Goal: Information Seeking & Learning: Check status

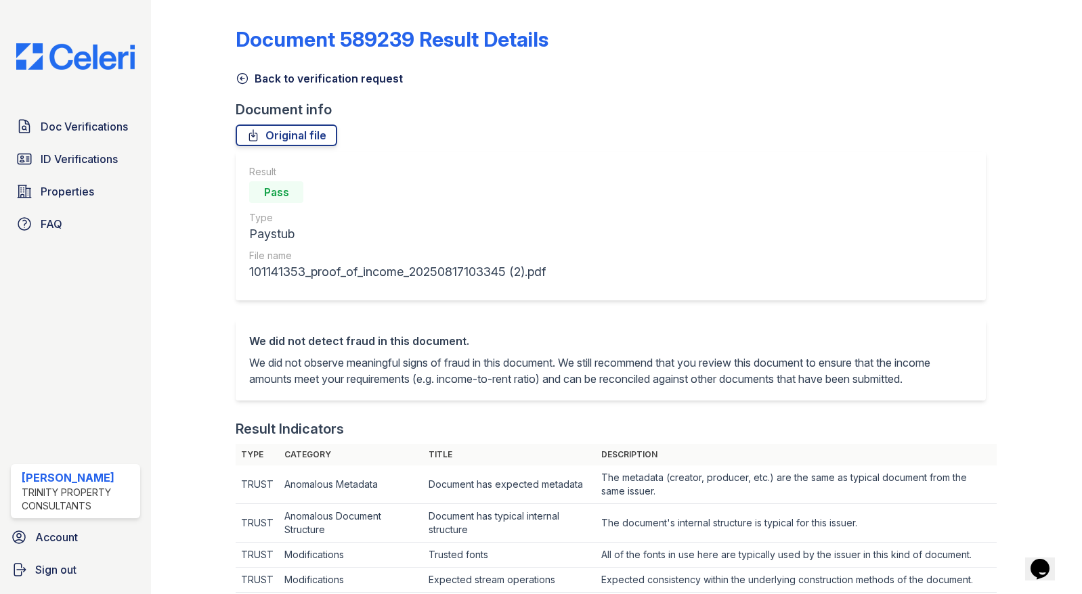
scroll to position [406, 0]
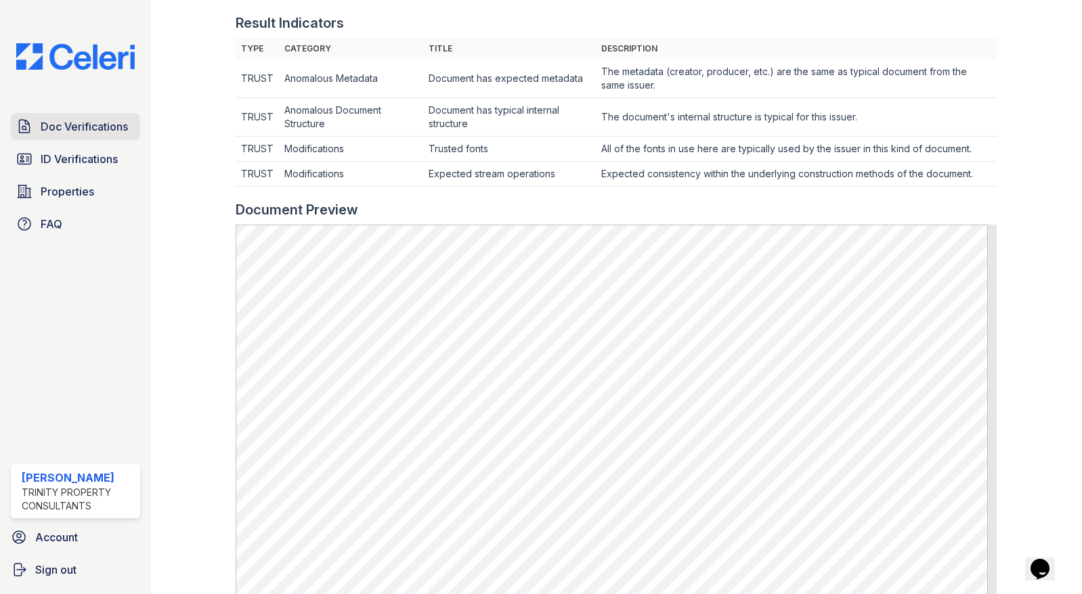
click at [74, 126] on span "Doc Verifications" at bounding box center [84, 126] width 87 height 16
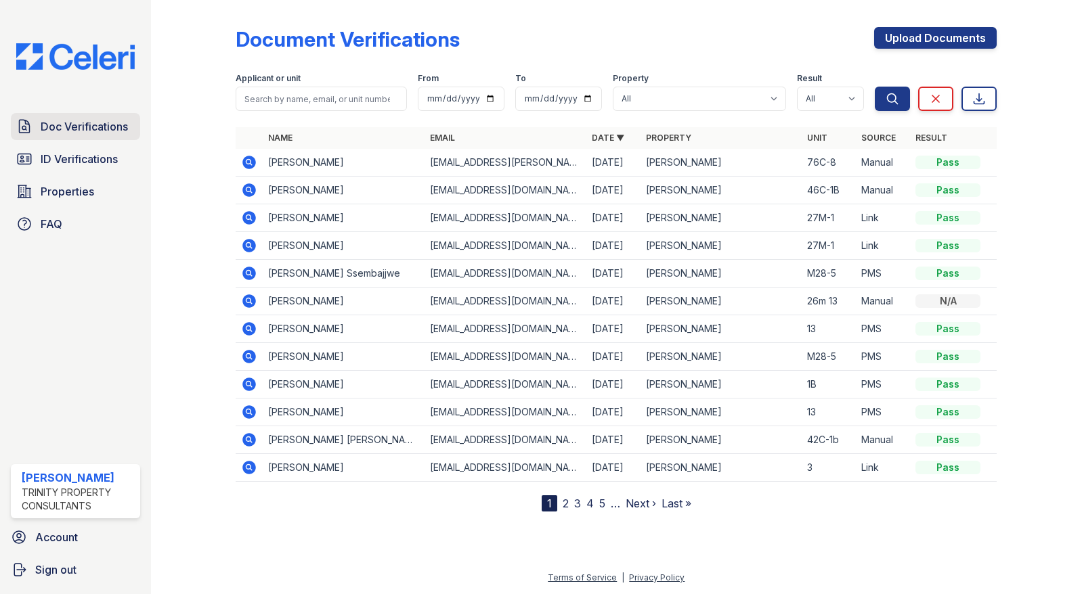
click at [70, 125] on span "Doc Verifications" at bounding box center [84, 126] width 87 height 16
click at [270, 100] on input "search" at bounding box center [321, 99] width 171 height 24
type input "Celeste Riley"
click at [92, 159] on span "ID Verifications" at bounding box center [79, 159] width 77 height 16
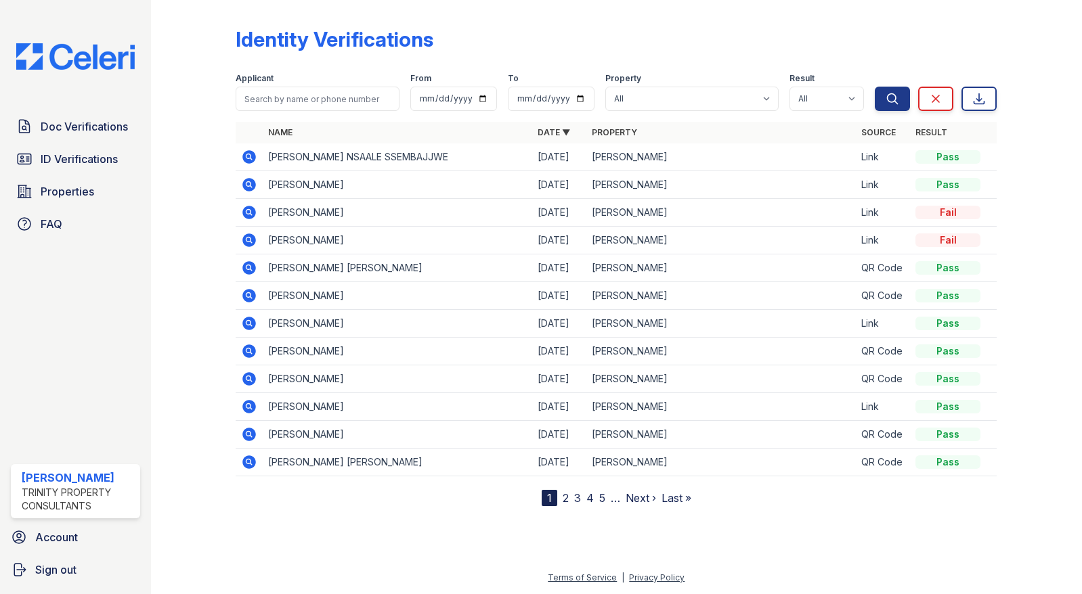
click at [252, 185] on icon at bounding box center [250, 185] width 14 height 14
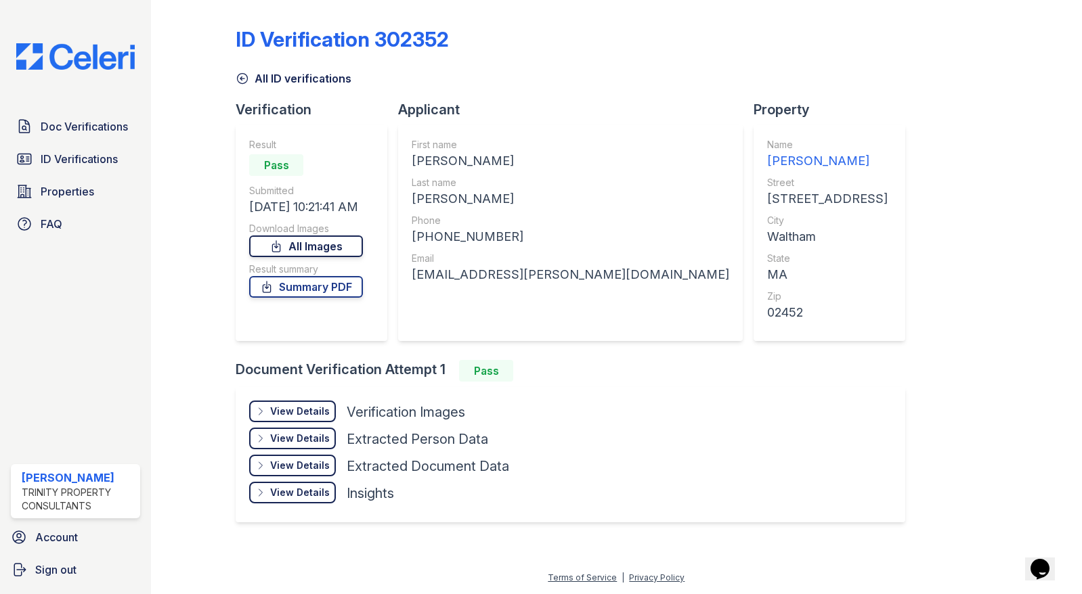
click at [307, 242] on link "All Images" at bounding box center [306, 247] width 114 height 22
drag, startPoint x: 213, startPoint y: 524, endPoint x: 215, endPoint y: 516, distance: 8.2
click at [213, 524] on div at bounding box center [205, 273] width 64 height 536
click at [93, 128] on span "Doc Verifications" at bounding box center [84, 126] width 87 height 16
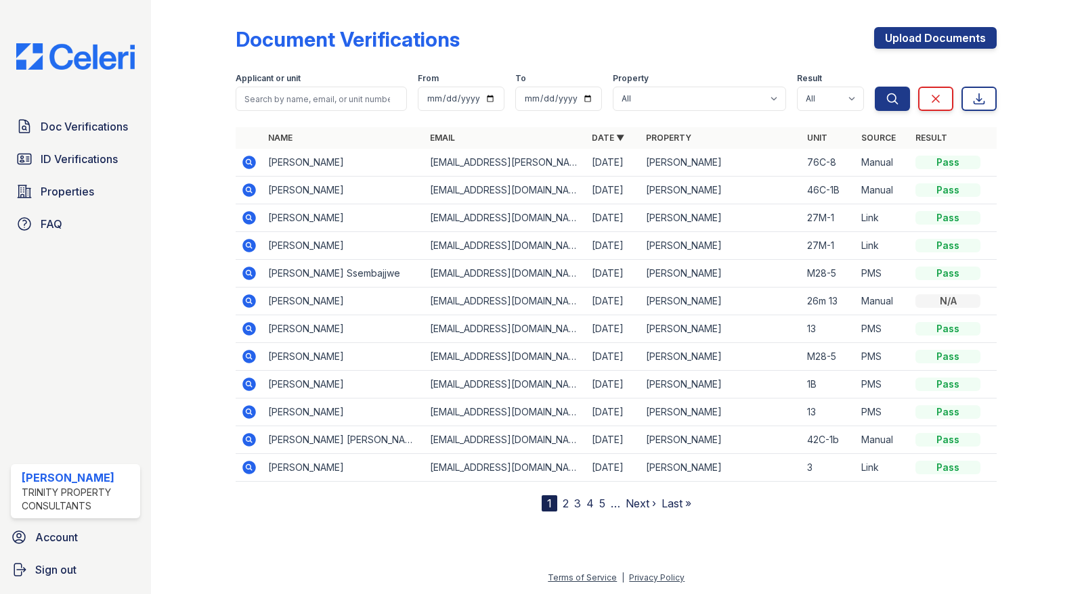
click at [252, 160] on icon at bounding box center [250, 163] width 14 height 14
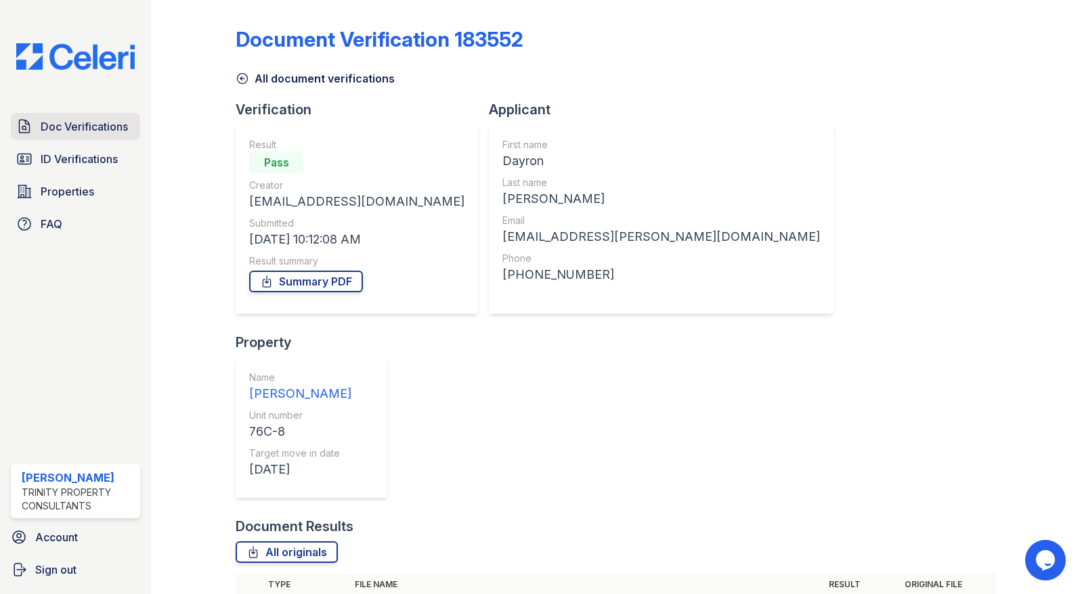
click at [79, 123] on span "Doc Verifications" at bounding box center [84, 126] width 87 height 16
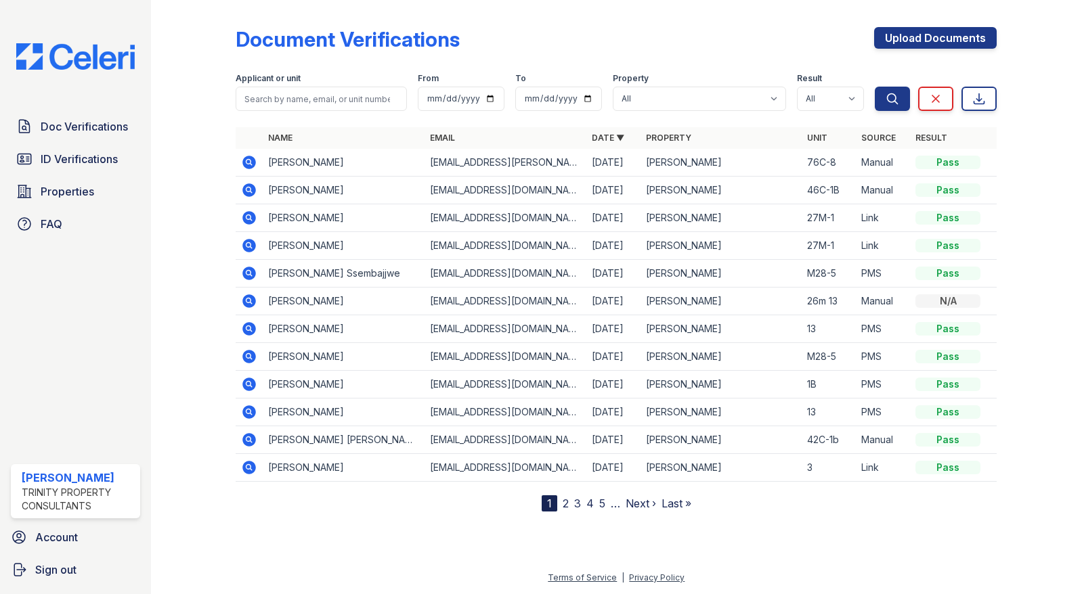
click at [315, 163] on td "[PERSON_NAME]" at bounding box center [344, 163] width 162 height 28
click at [247, 164] on icon at bounding box center [249, 162] width 16 height 16
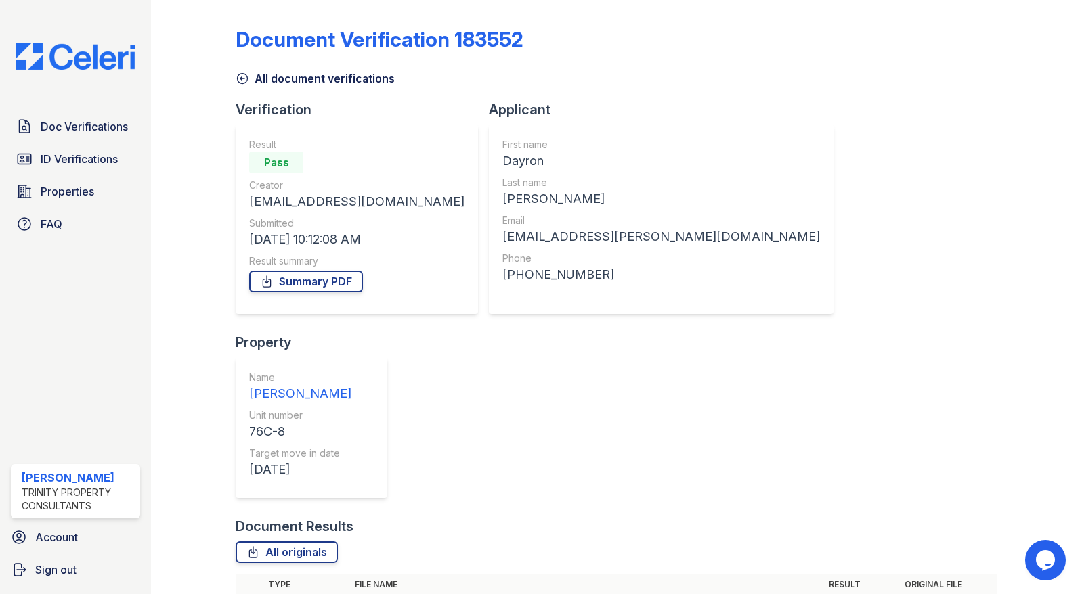
click at [1061, 338] on div "Document Verification 183552 All document verifications Verification Result Pas…" at bounding box center [616, 297] width 931 height 594
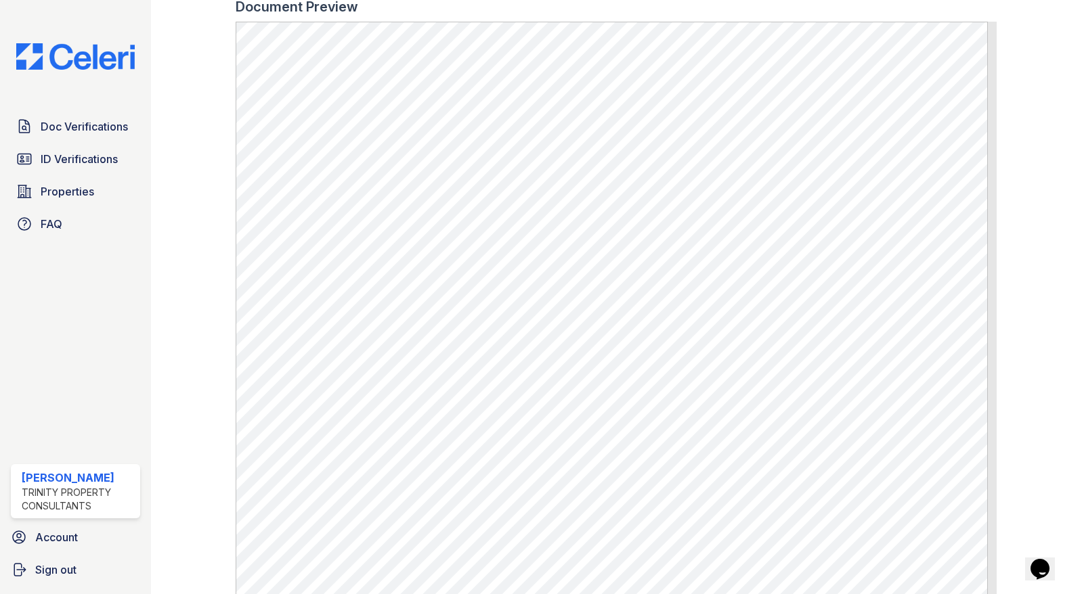
scroll to position [541, 0]
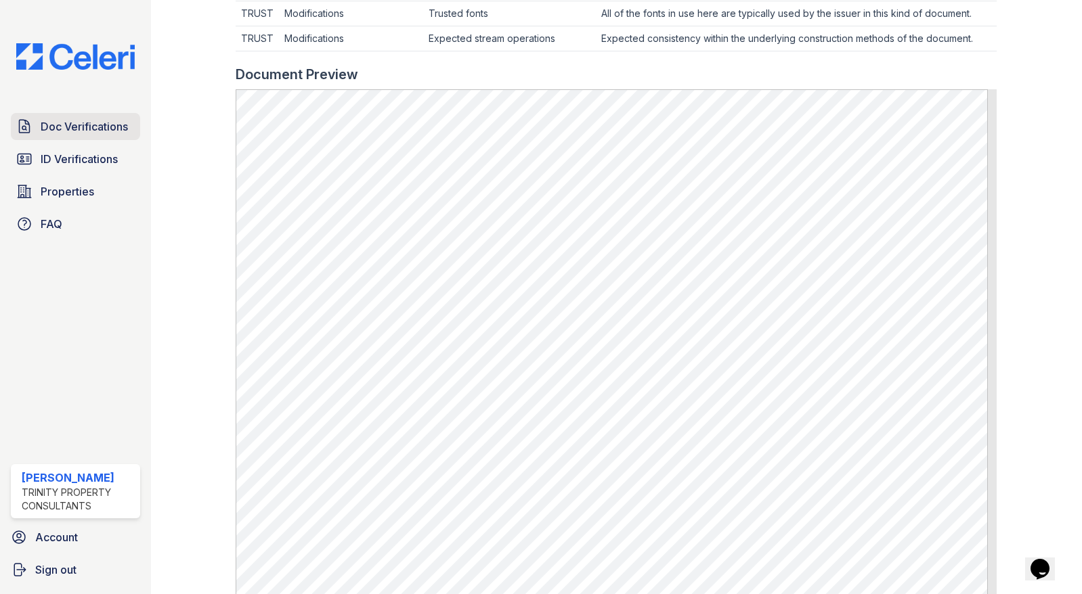
click at [94, 114] on link "Doc Verifications" at bounding box center [75, 126] width 129 height 27
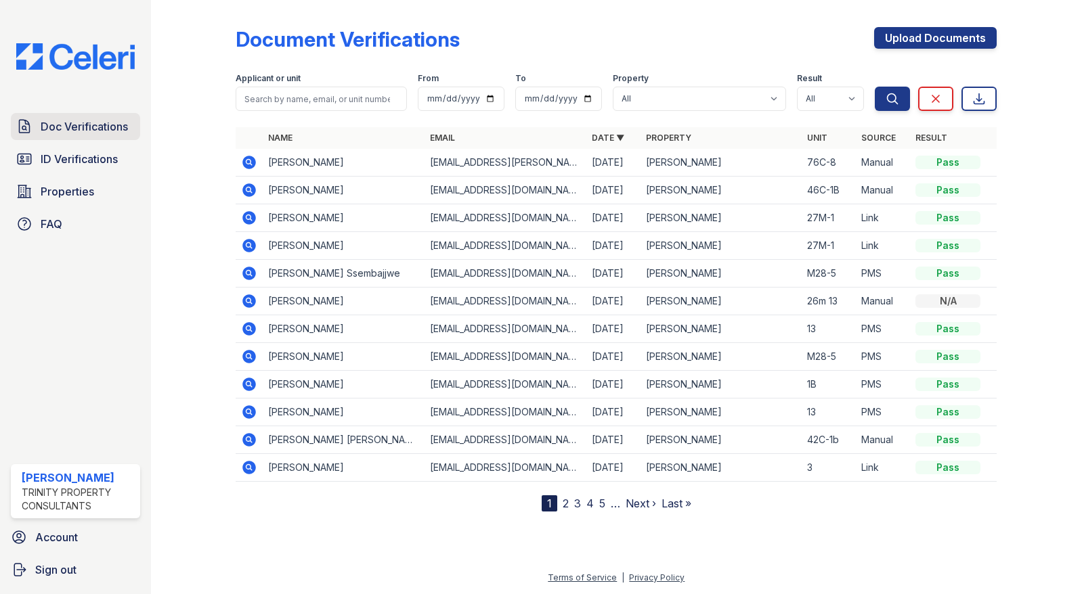
click at [94, 127] on span "Doc Verifications" at bounding box center [84, 126] width 87 height 16
click at [307, 157] on td "Dayron Dennis-Steele" at bounding box center [344, 163] width 162 height 28
click at [254, 162] on icon at bounding box center [250, 163] width 14 height 14
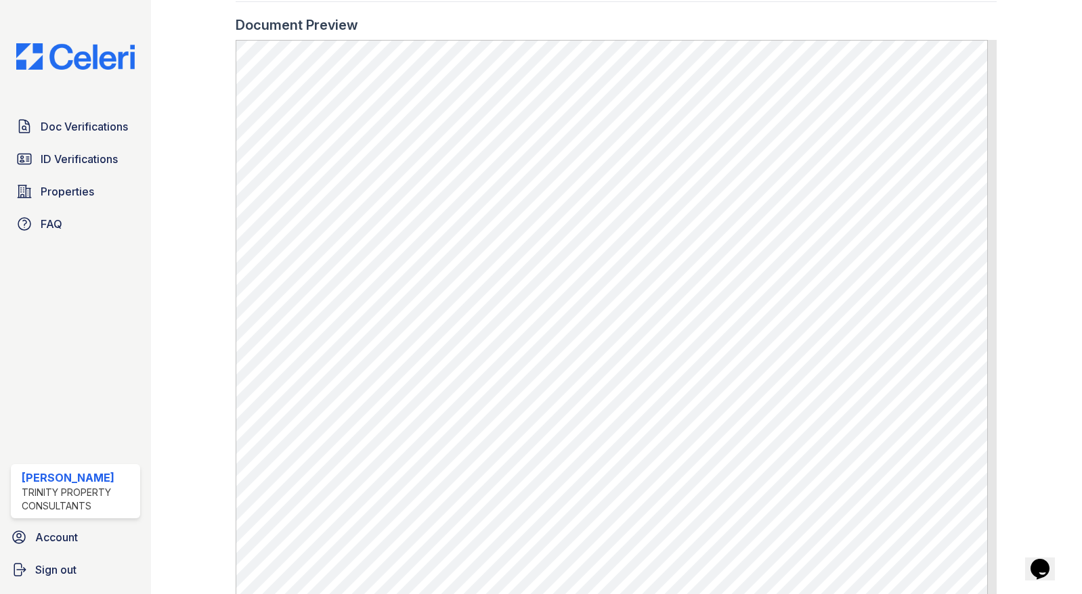
scroll to position [541, 0]
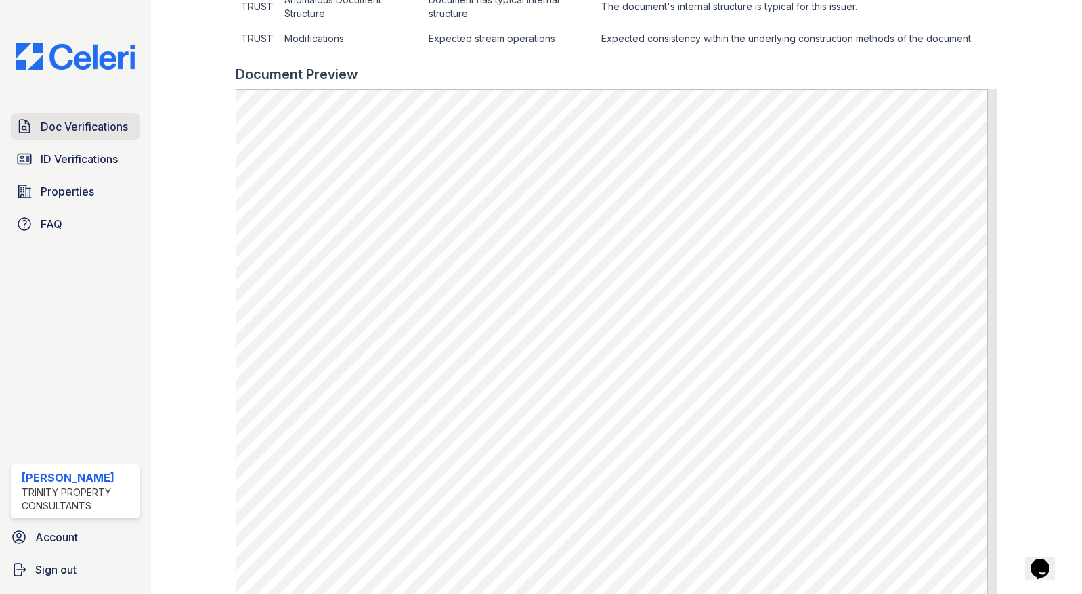
click at [91, 125] on span "Doc Verifications" at bounding box center [84, 126] width 87 height 16
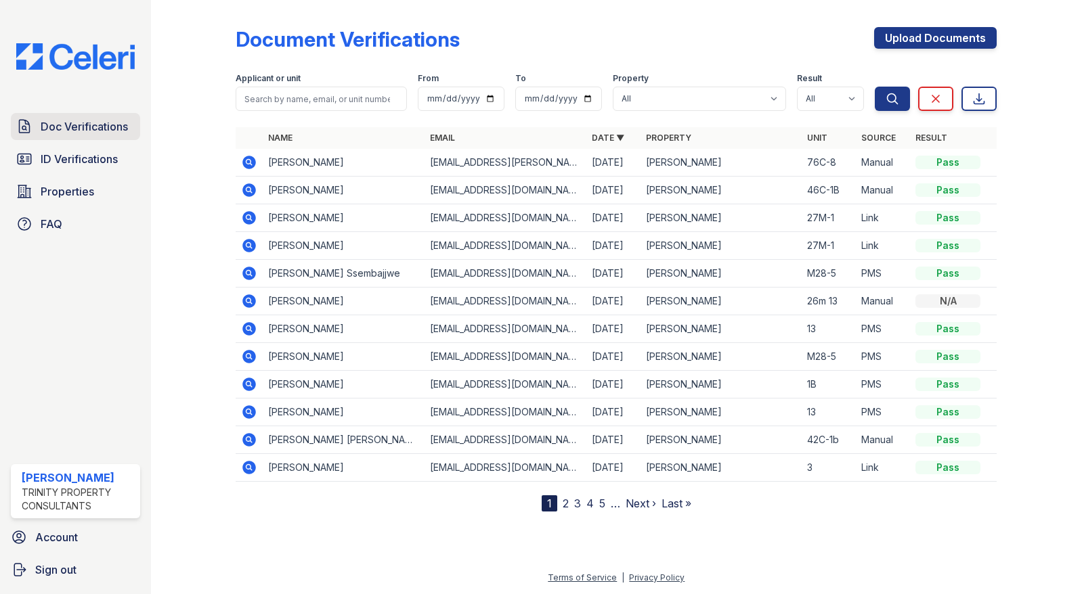
click at [85, 123] on span "Doc Verifications" at bounding box center [84, 126] width 87 height 16
click at [246, 158] on icon at bounding box center [250, 163] width 14 height 14
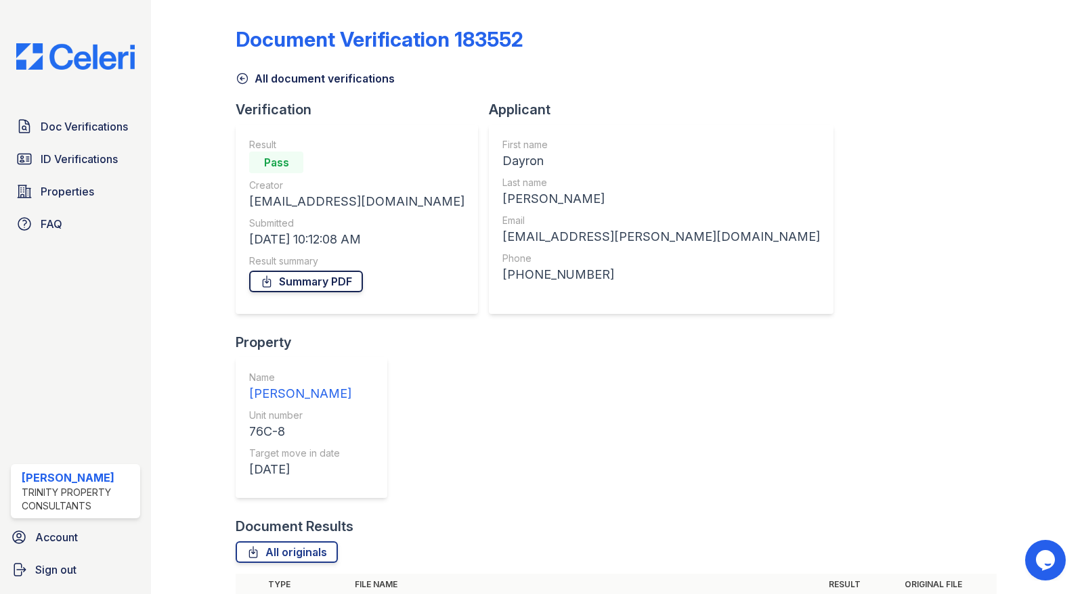
click at [316, 279] on link "Summary PDF" at bounding box center [306, 282] width 114 height 22
click at [282, 280] on link "Summary PDF" at bounding box center [306, 282] width 114 height 22
click at [64, 161] on span "ID Verifications" at bounding box center [79, 159] width 77 height 16
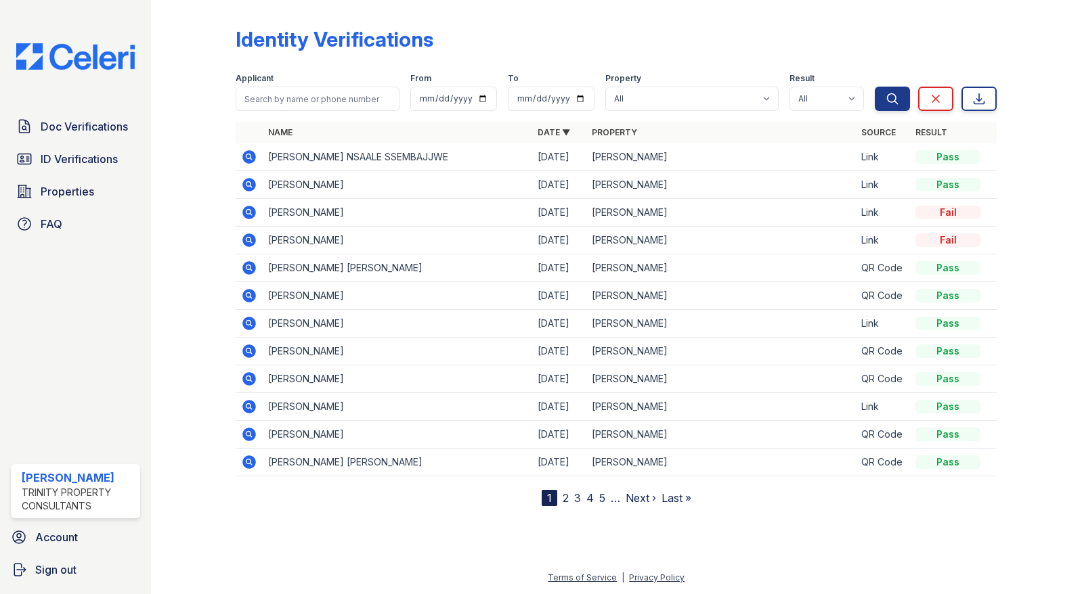
click at [250, 183] on icon at bounding box center [249, 185] width 16 height 16
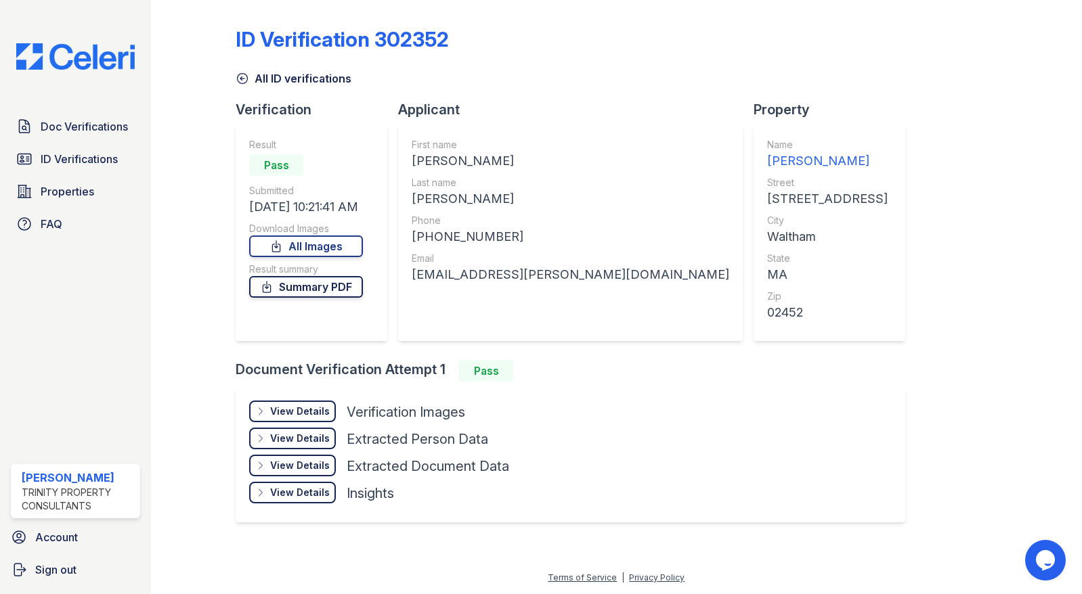
click at [309, 284] on link "Summary PDF" at bounding box center [306, 287] width 114 height 22
click at [82, 125] on span "Doc Verifications" at bounding box center [84, 126] width 87 height 16
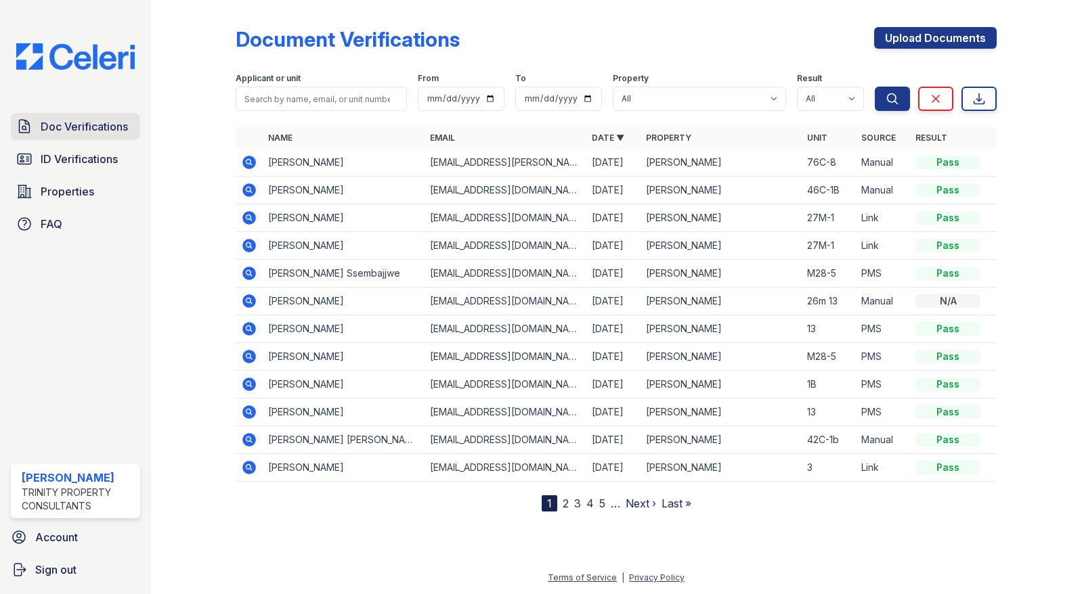
click at [102, 125] on span "Doc Verifications" at bounding box center [84, 126] width 87 height 16
click at [51, 158] on span "ID Verifications" at bounding box center [79, 159] width 77 height 16
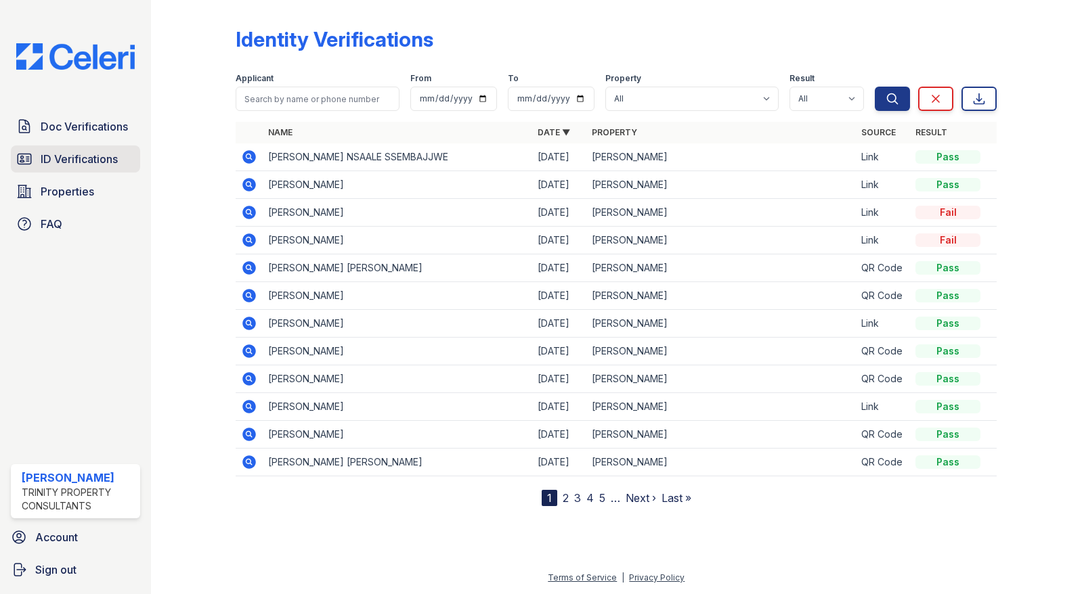
drag, startPoint x: 56, startPoint y: 164, endPoint x: 79, endPoint y: 160, distance: 22.7
click at [58, 164] on span "ID Verifications" at bounding box center [79, 159] width 77 height 16
click at [271, 97] on input "search" at bounding box center [318, 99] width 164 height 24
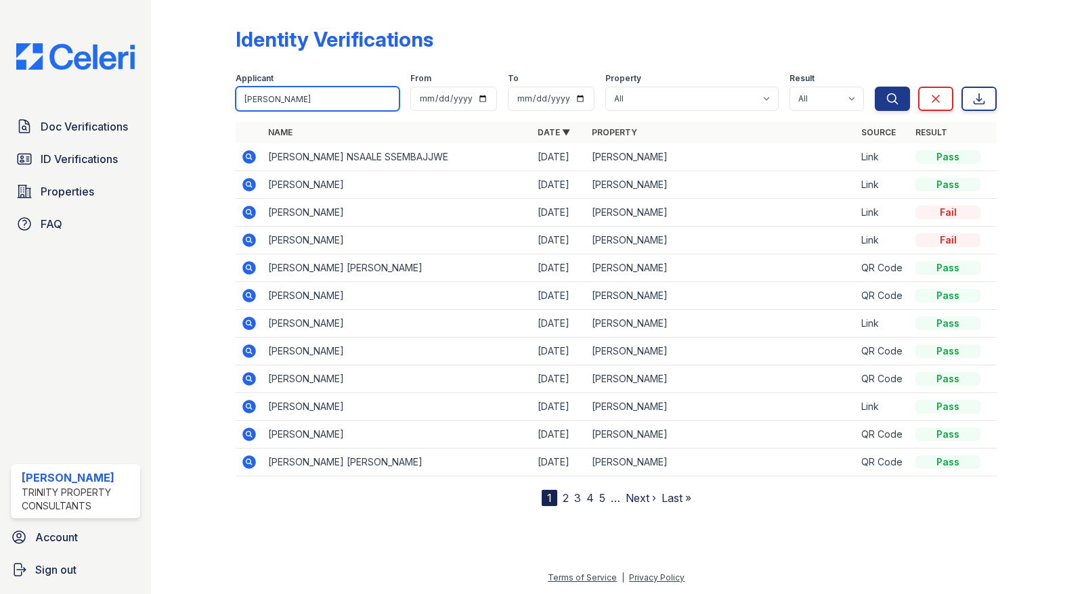
type input "[PERSON_NAME]"
click at [250, 158] on icon at bounding box center [249, 157] width 16 height 16
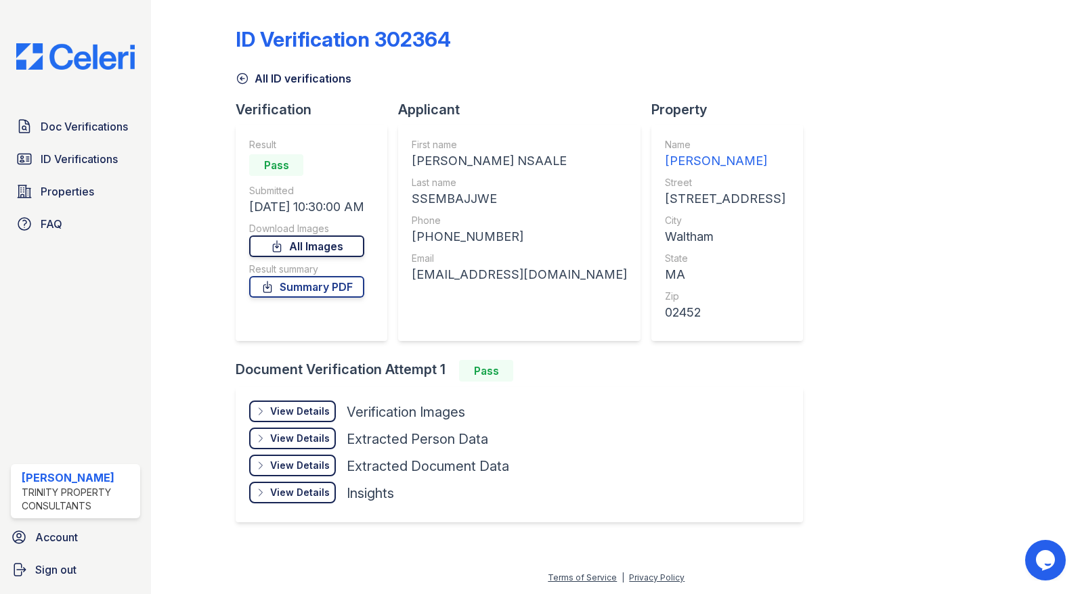
click at [306, 247] on link "All Images" at bounding box center [306, 247] width 115 height 22
click at [85, 123] on span "Doc Verifications" at bounding box center [84, 126] width 87 height 16
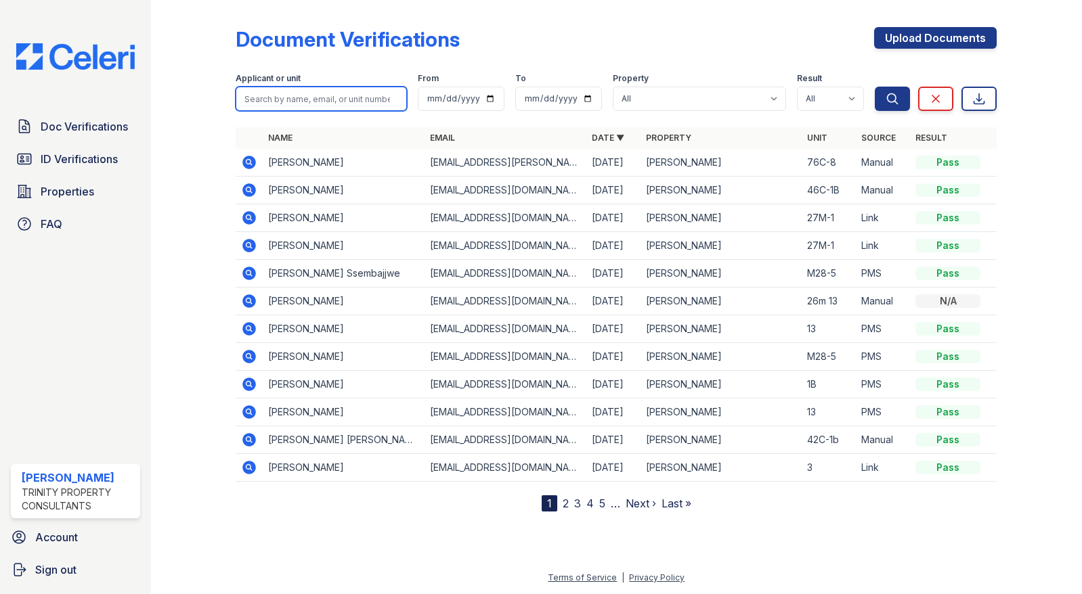
click at [253, 95] on input "search" at bounding box center [321, 99] width 171 height 24
type input "deric"
click at [246, 271] on icon at bounding box center [249, 273] width 16 height 16
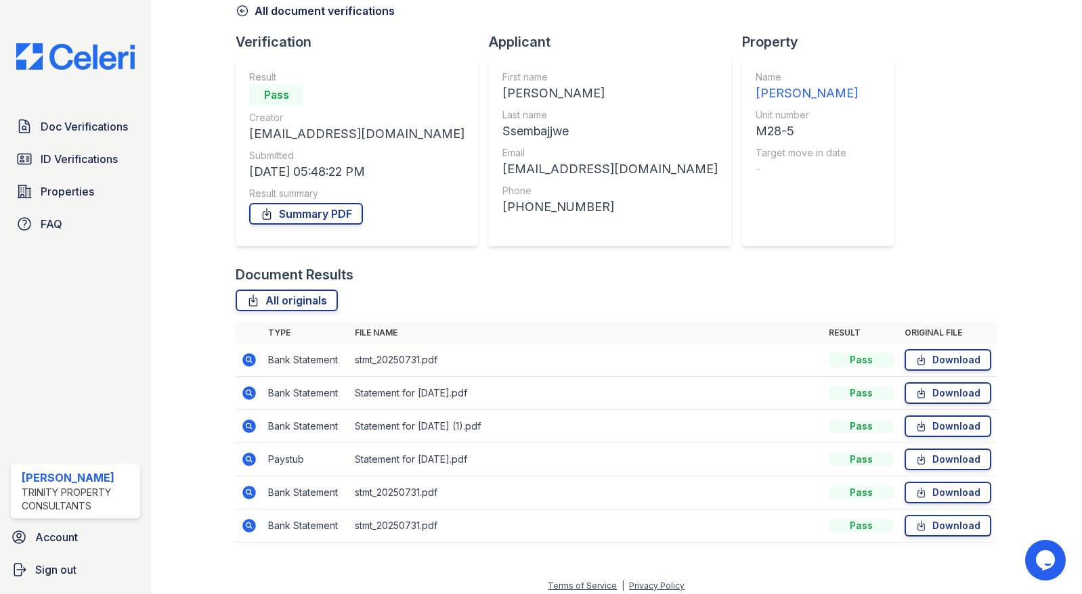
scroll to position [76, 0]
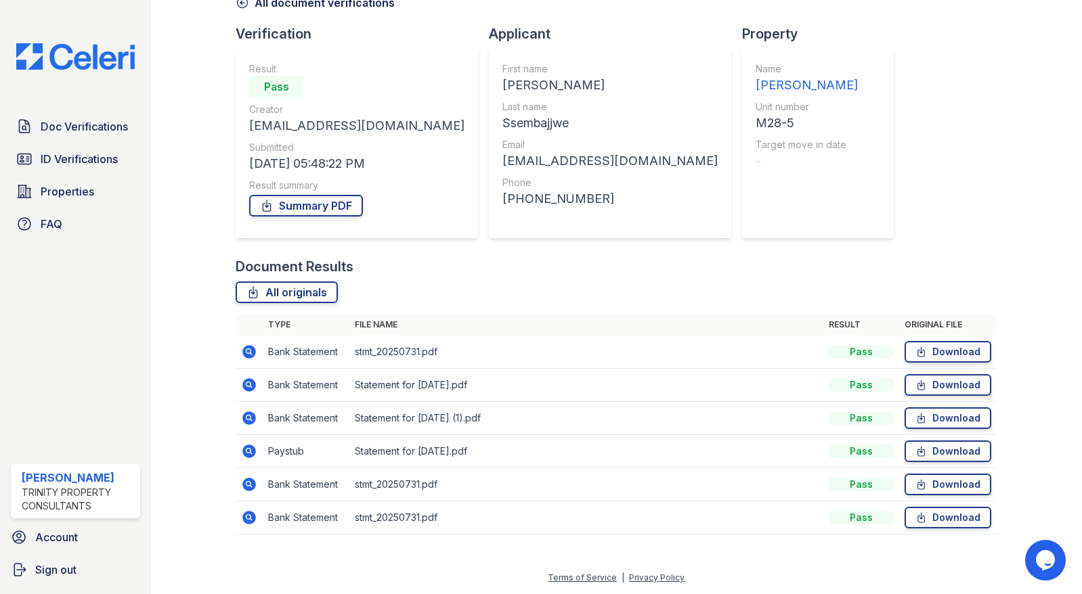
click at [278, 451] on td "Paystub" at bounding box center [306, 451] width 87 height 33
click at [247, 451] on icon at bounding box center [248, 450] width 3 height 3
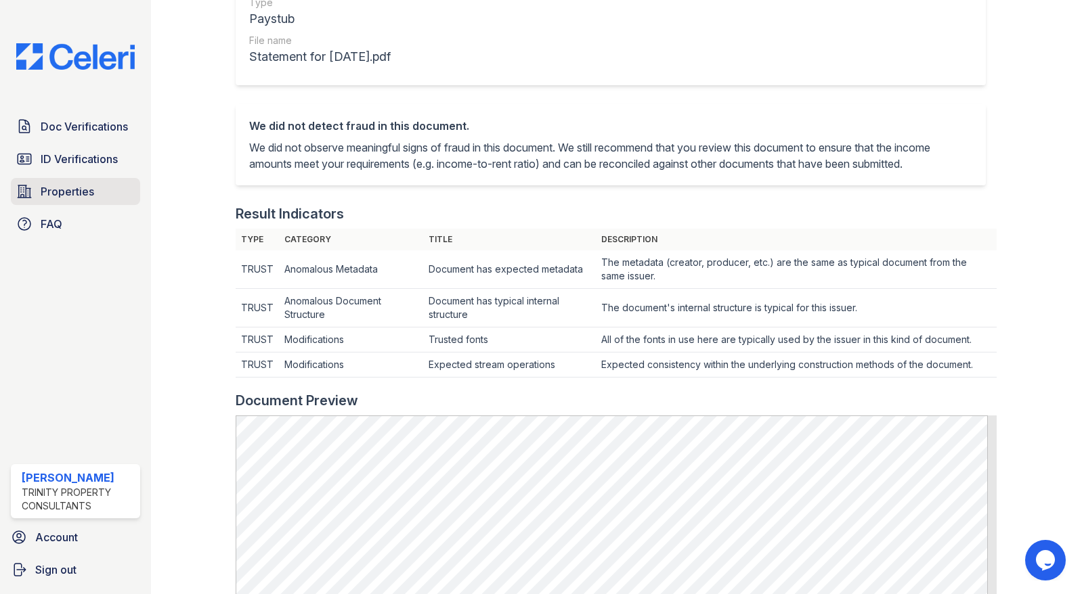
scroll to position [203, 0]
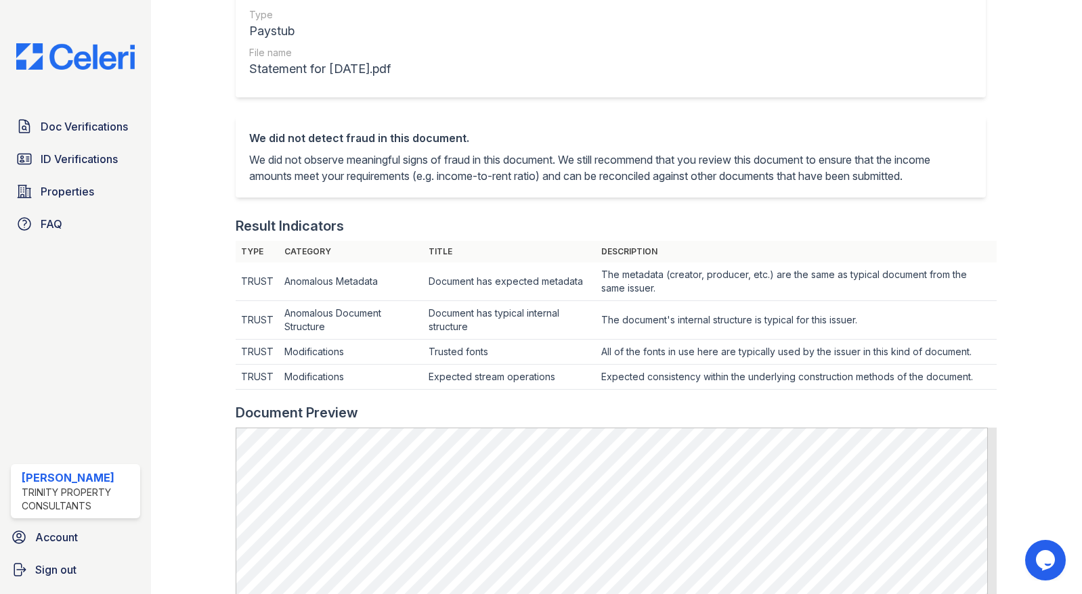
drag, startPoint x: 106, startPoint y: 128, endPoint x: 119, endPoint y: 109, distance: 22.9
click at [106, 128] on span "Doc Verifications" at bounding box center [84, 126] width 87 height 16
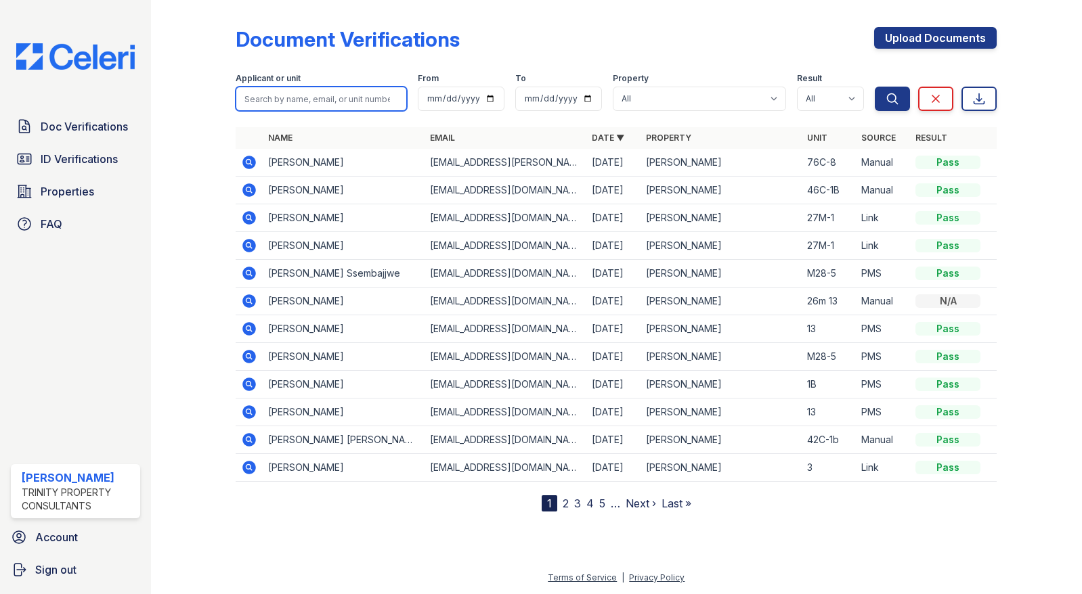
click at [270, 101] on input "search" at bounding box center [321, 99] width 171 height 24
click at [115, 129] on span "Doc Verifications" at bounding box center [84, 126] width 87 height 16
click at [276, 98] on input "search" at bounding box center [321, 99] width 171 height 24
drag, startPoint x: 291, startPoint y: 95, endPoint x: 88, endPoint y: 80, distance: 203.6
click at [94, 83] on div "Doc Verifications ID Verifications Properties FAQ ReNew Waltham Trinity Propert…" at bounding box center [541, 297] width 1082 height 594
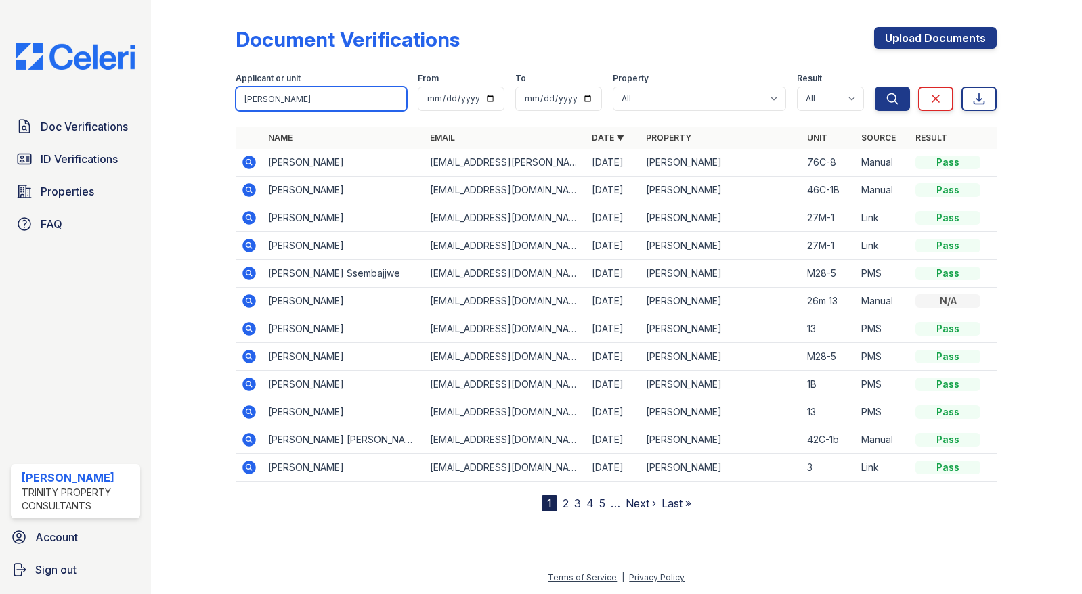
type input "agnes"
click at [250, 357] on icon at bounding box center [249, 357] width 16 height 16
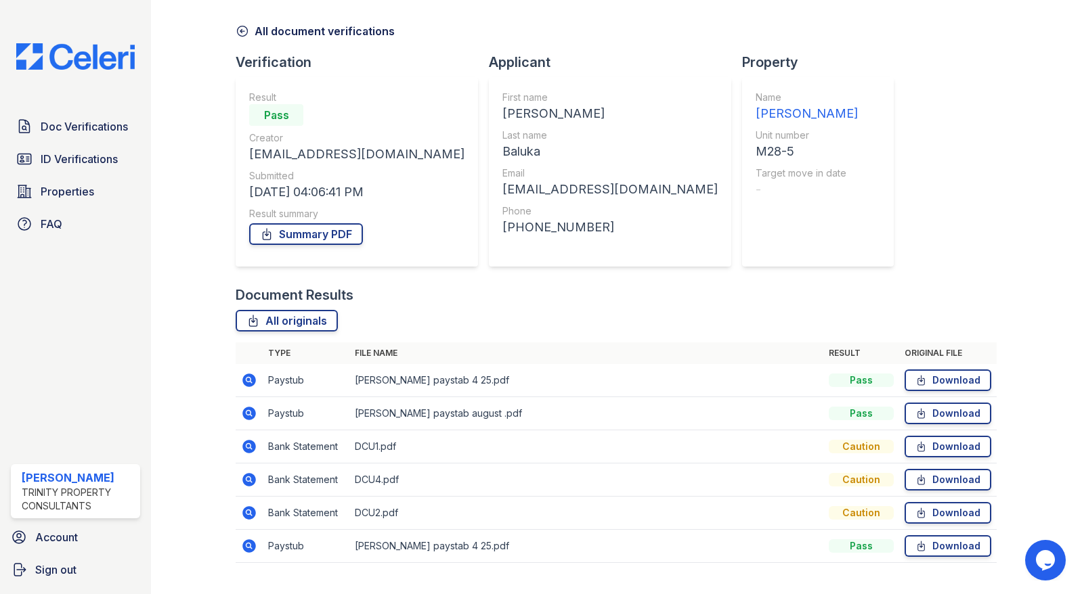
scroll to position [68, 0]
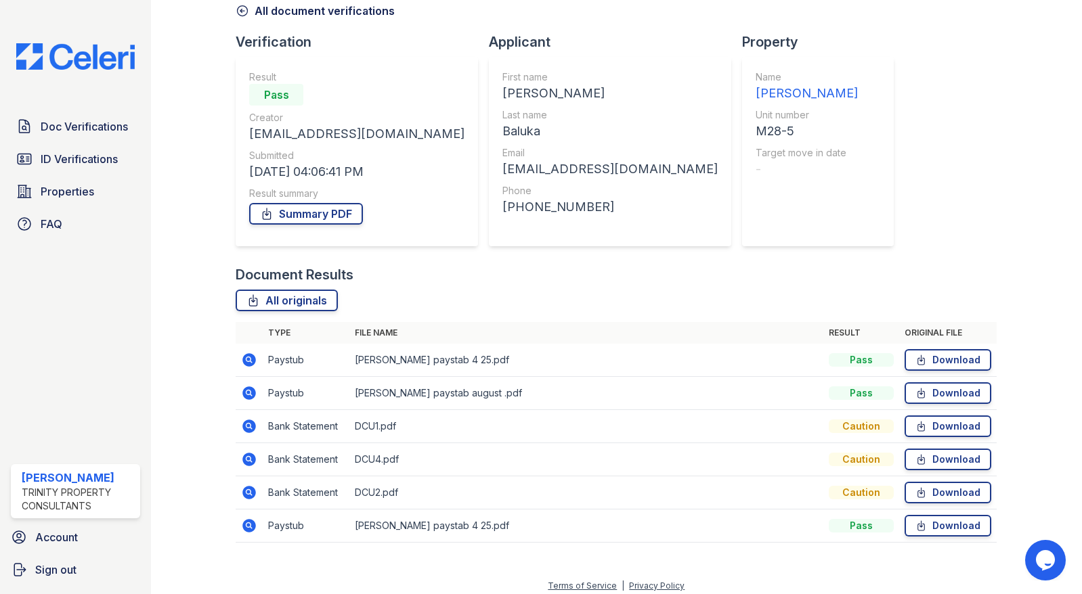
click at [244, 359] on icon at bounding box center [250, 360] width 14 height 14
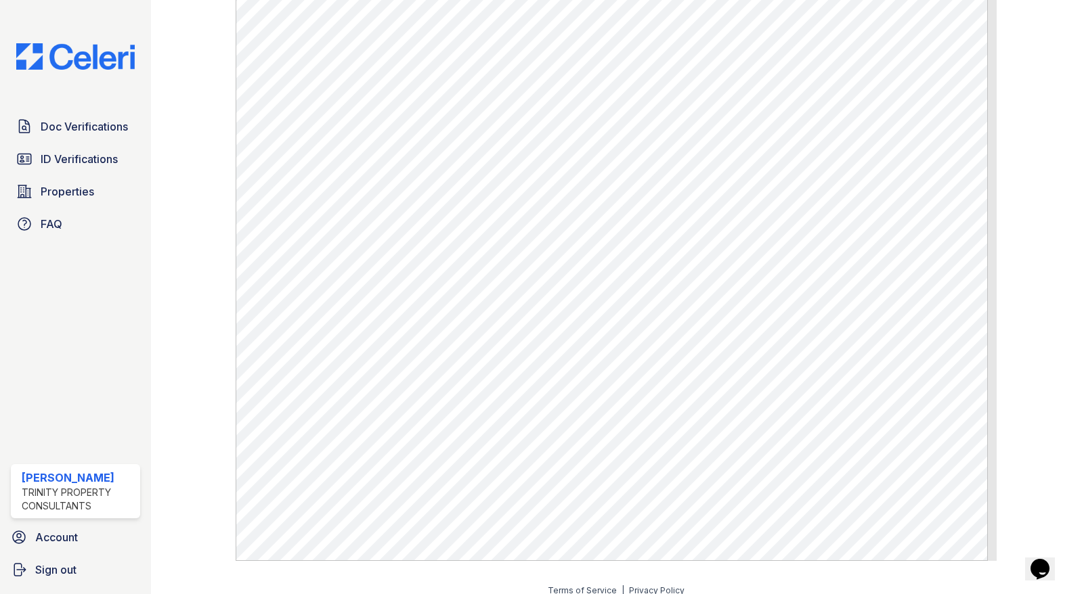
scroll to position [677, 0]
click at [87, 156] on span "ID Verifications" at bounding box center [79, 159] width 77 height 16
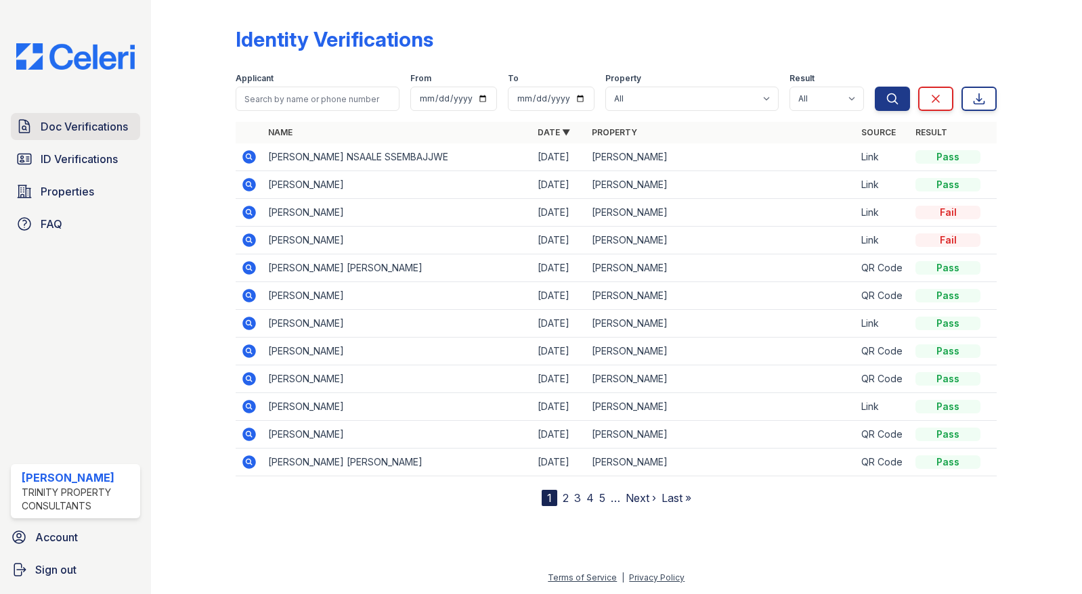
click at [120, 126] on span "Doc Verifications" at bounding box center [84, 126] width 87 height 16
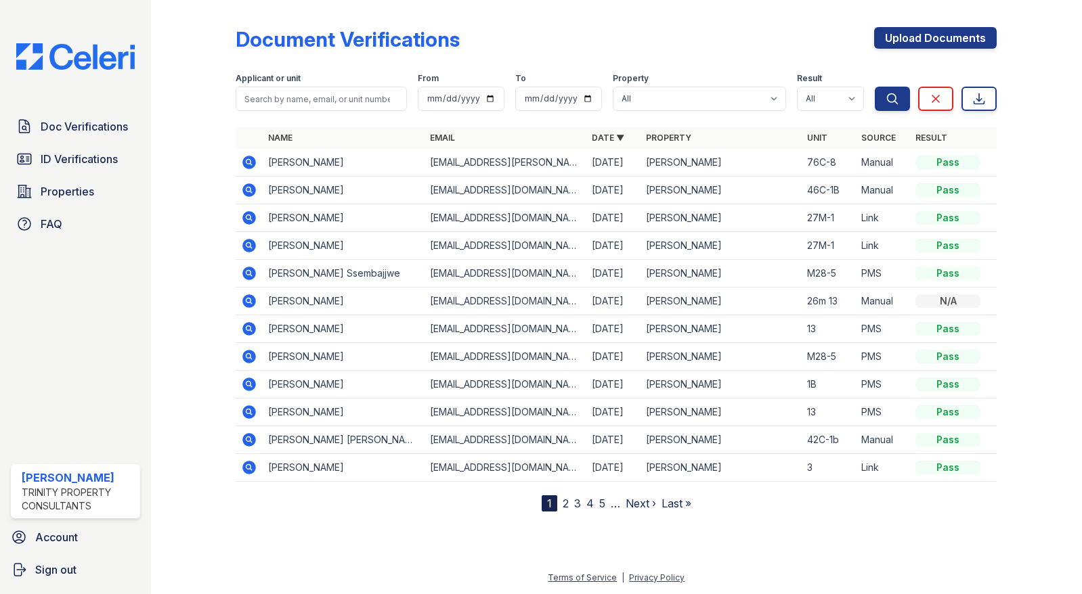
click at [242, 160] on icon at bounding box center [249, 162] width 16 height 16
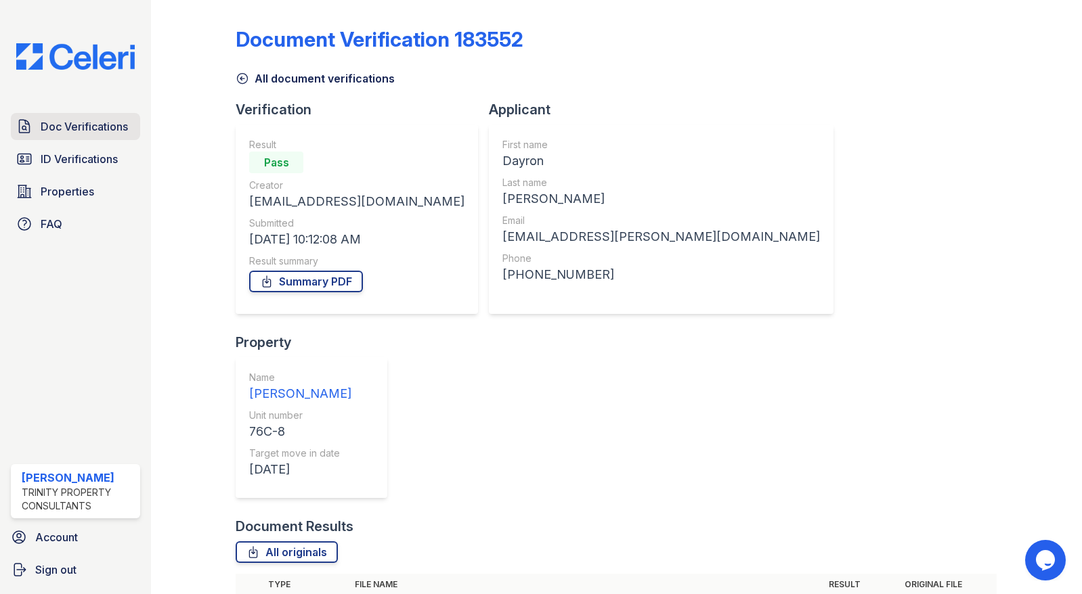
click at [92, 125] on span "Doc Verifications" at bounding box center [84, 126] width 87 height 16
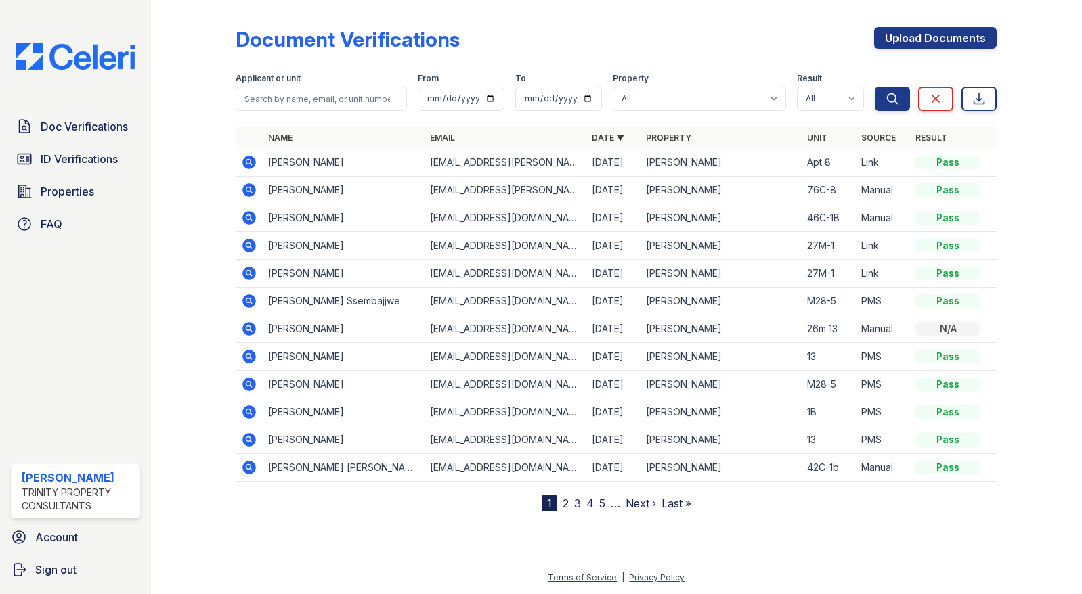
click at [252, 164] on icon at bounding box center [250, 163] width 14 height 14
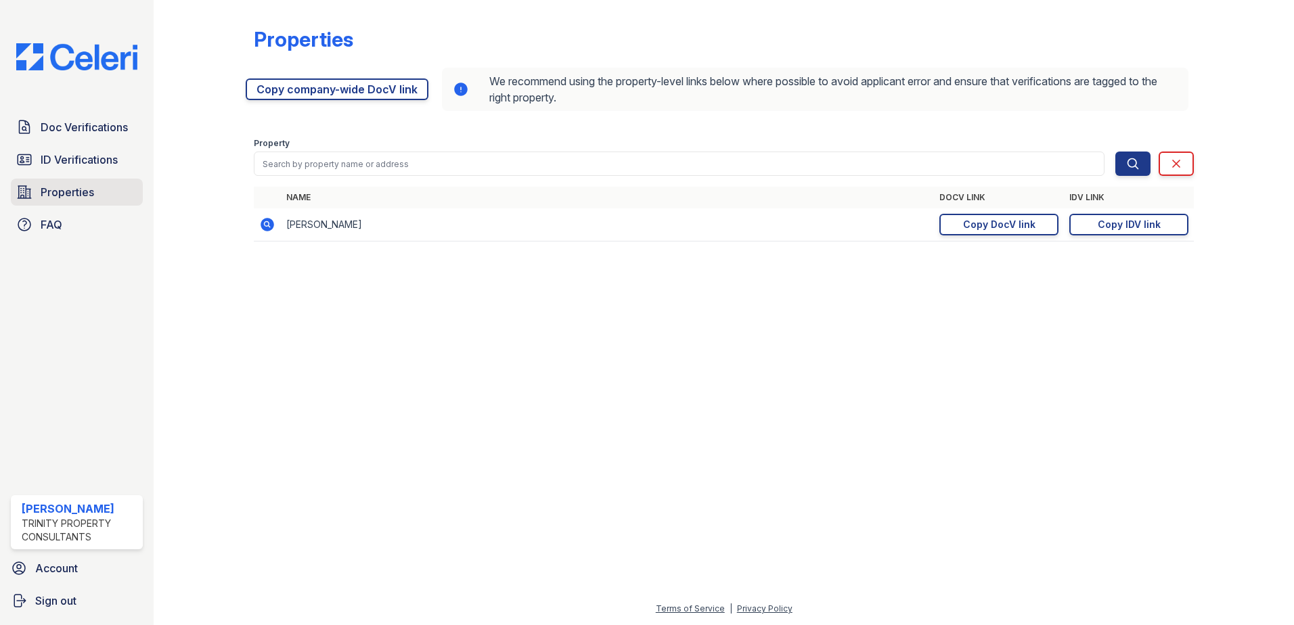
click at [90, 192] on span "Properties" at bounding box center [67, 192] width 53 height 16
click at [72, 192] on span "Properties" at bounding box center [67, 192] width 53 height 16
click at [1019, 223] on div "Copy DocV link" at bounding box center [999, 225] width 72 height 14
click at [1109, 221] on div "Copy IDV link" at bounding box center [1129, 225] width 63 height 14
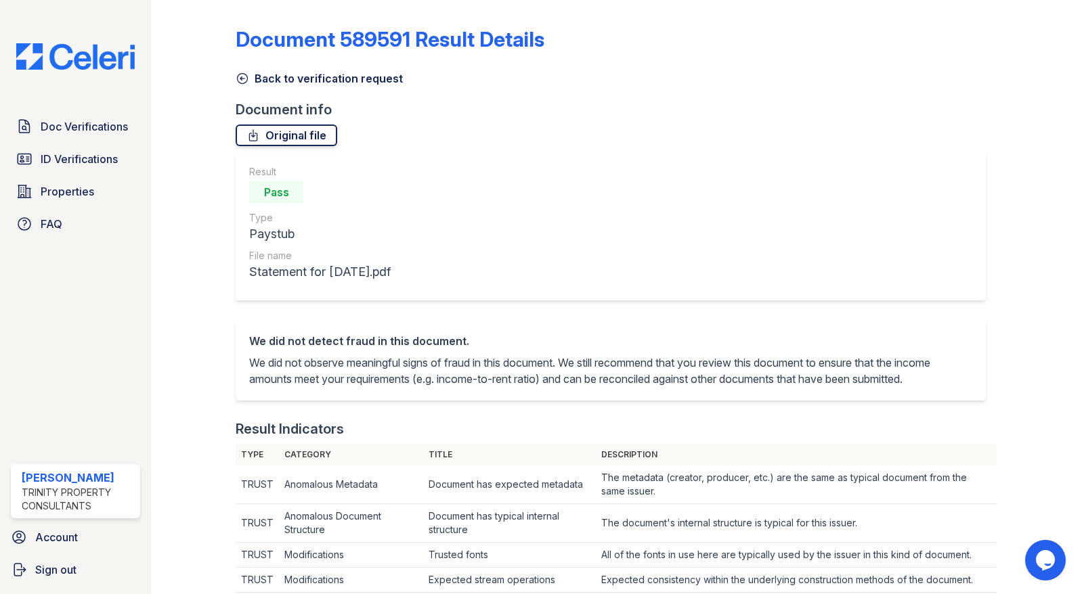
drag, startPoint x: 279, startPoint y: 137, endPoint x: 289, endPoint y: 137, distance: 10.2
click at [279, 137] on link "Original file" at bounding box center [287, 136] width 102 height 22
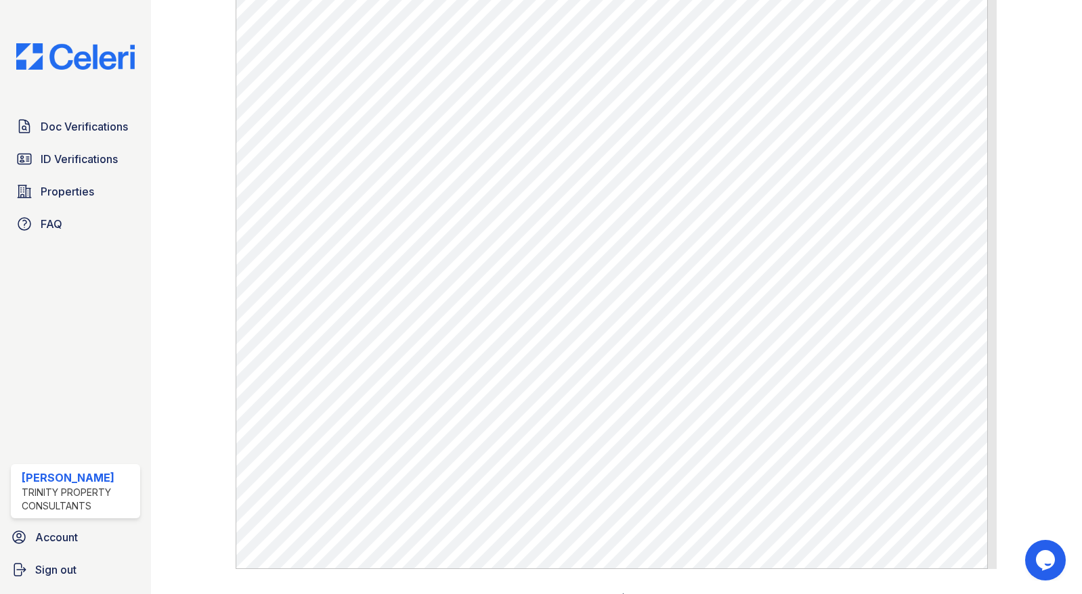
scroll to position [677, 0]
click at [84, 158] on span "ID Verifications" at bounding box center [79, 159] width 77 height 16
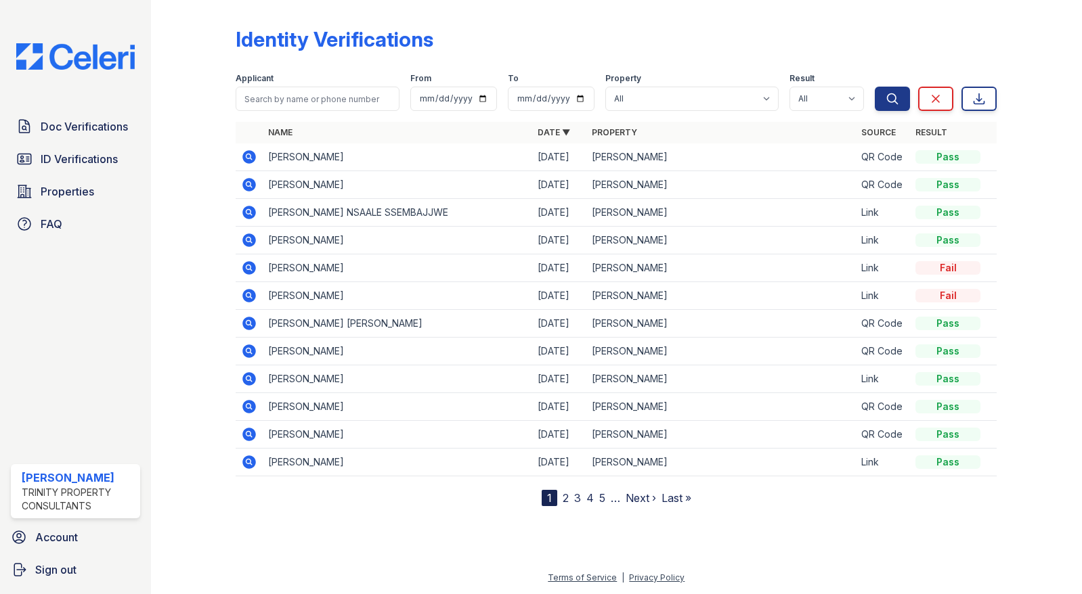
click at [252, 240] on icon at bounding box center [250, 241] width 14 height 14
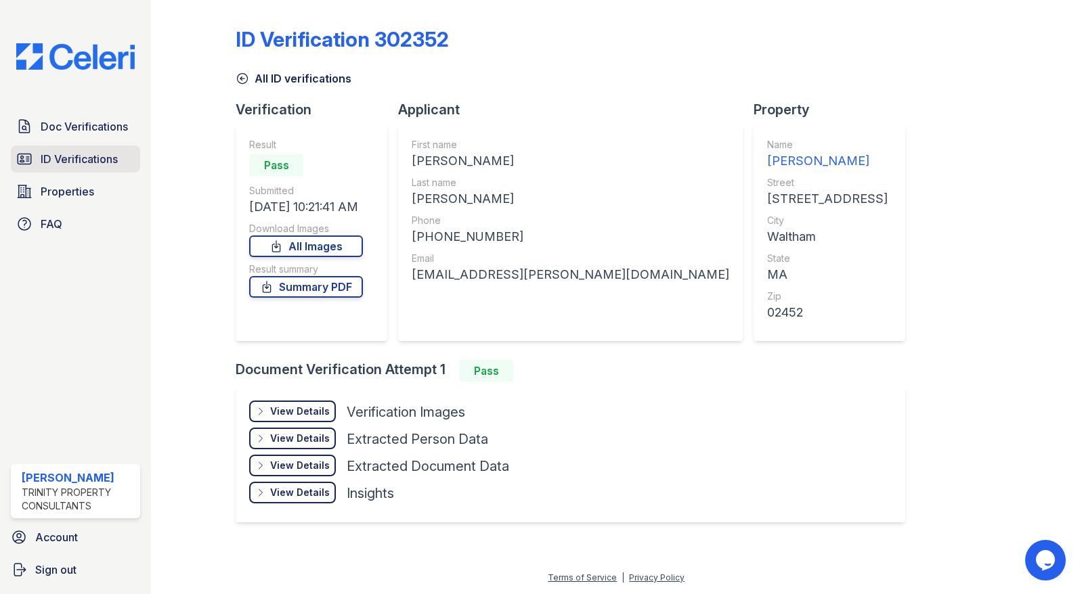
click at [43, 153] on span "ID Verifications" at bounding box center [79, 159] width 77 height 16
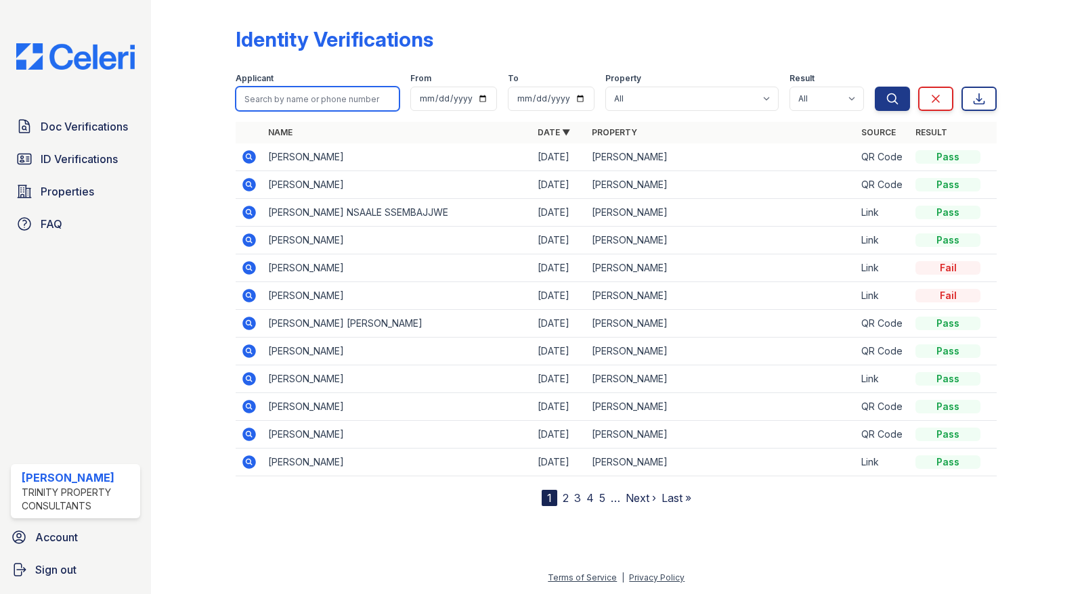
click at [285, 103] on input "search" at bounding box center [318, 99] width 164 height 24
type input "dayron"
click at [874, 87] on button "Search" at bounding box center [891, 99] width 35 height 24
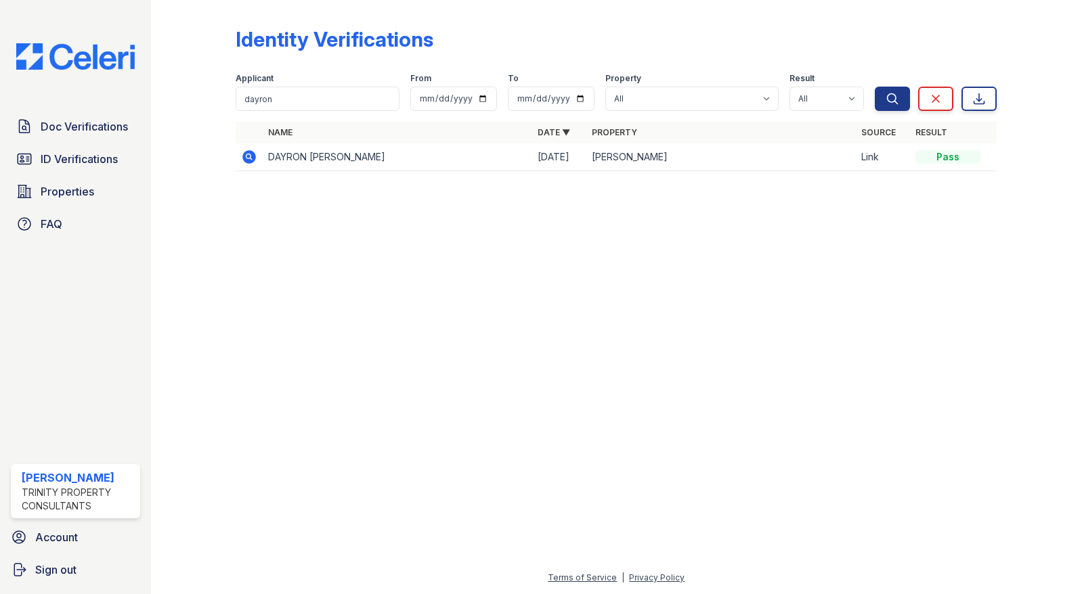
click at [258, 154] on td at bounding box center [249, 157] width 27 height 28
click at [248, 154] on icon at bounding box center [249, 157] width 16 height 16
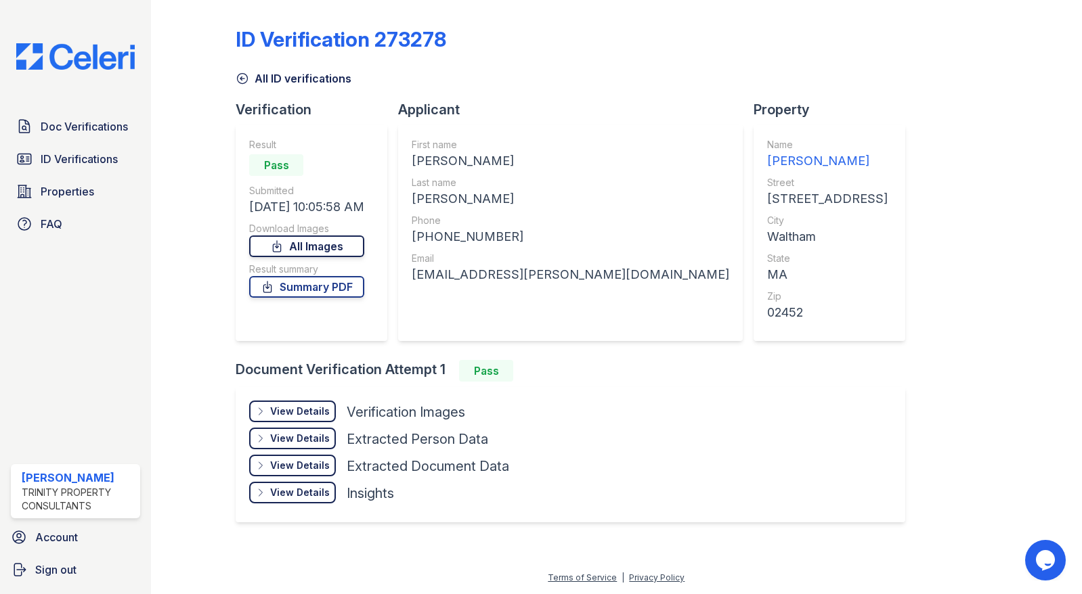
click at [331, 250] on link "All Images" at bounding box center [306, 247] width 115 height 22
click at [55, 158] on span "ID Verifications" at bounding box center [79, 159] width 77 height 16
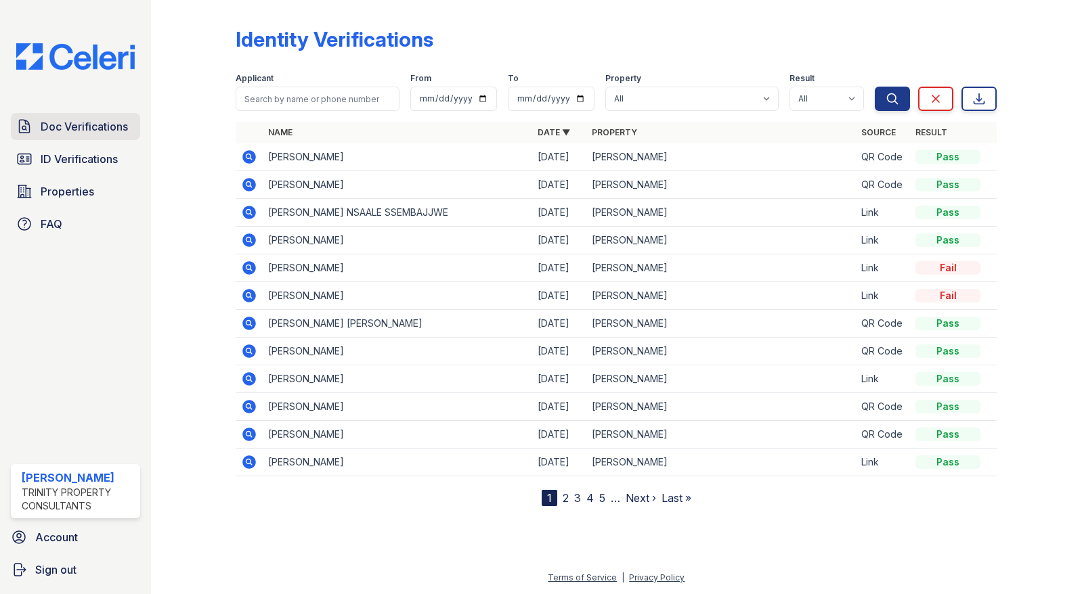
click at [93, 120] on span "Doc Verifications" at bounding box center [84, 126] width 87 height 16
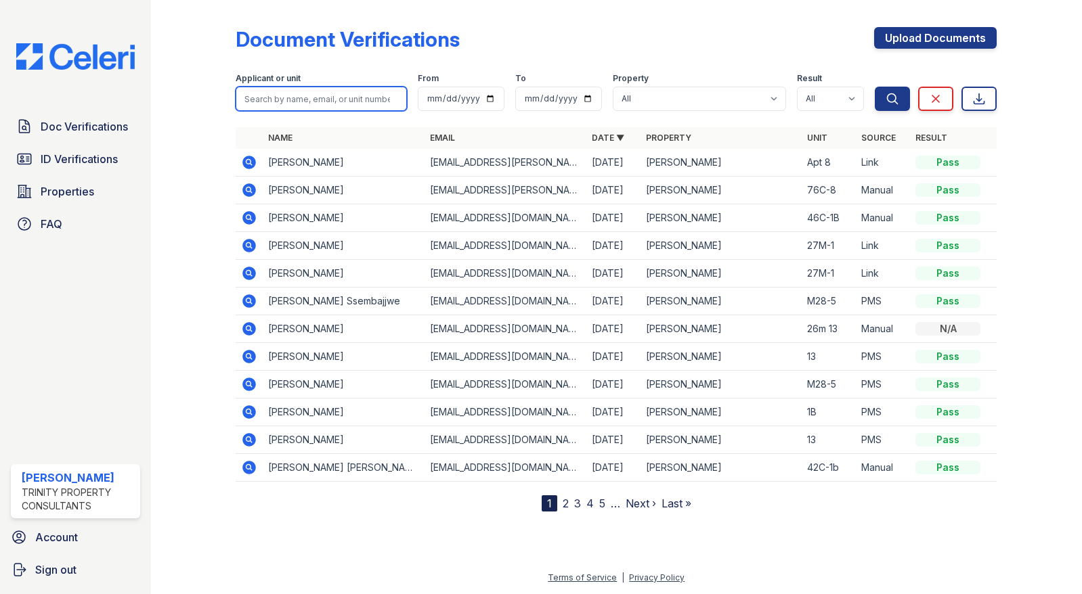
click at [252, 102] on input "search" at bounding box center [321, 99] width 171 height 24
type input "[PERSON_NAME]"
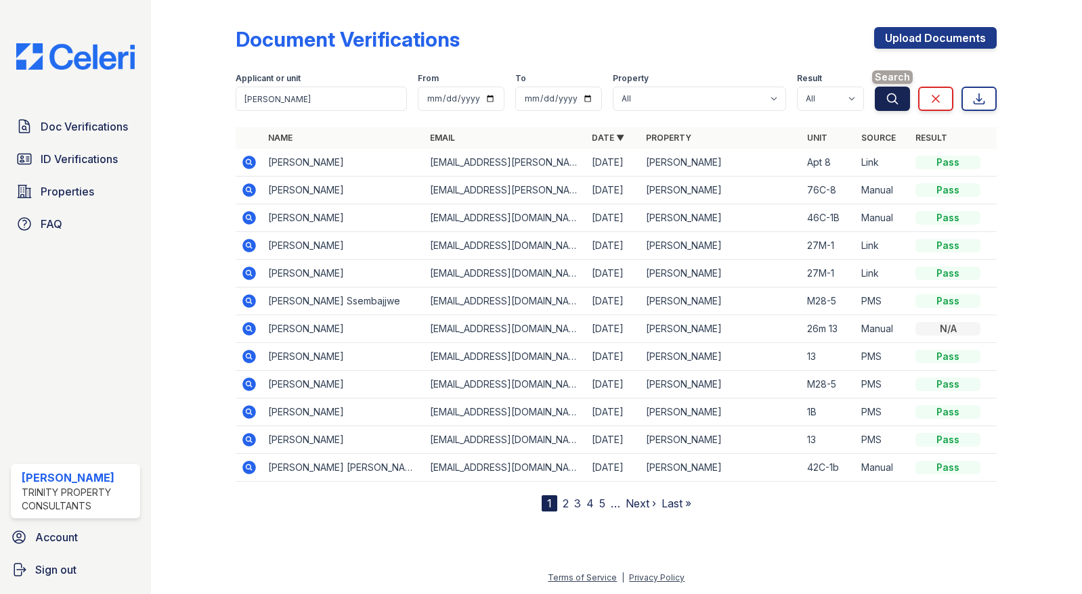
click at [888, 95] on icon "submit" at bounding box center [892, 98] width 10 height 10
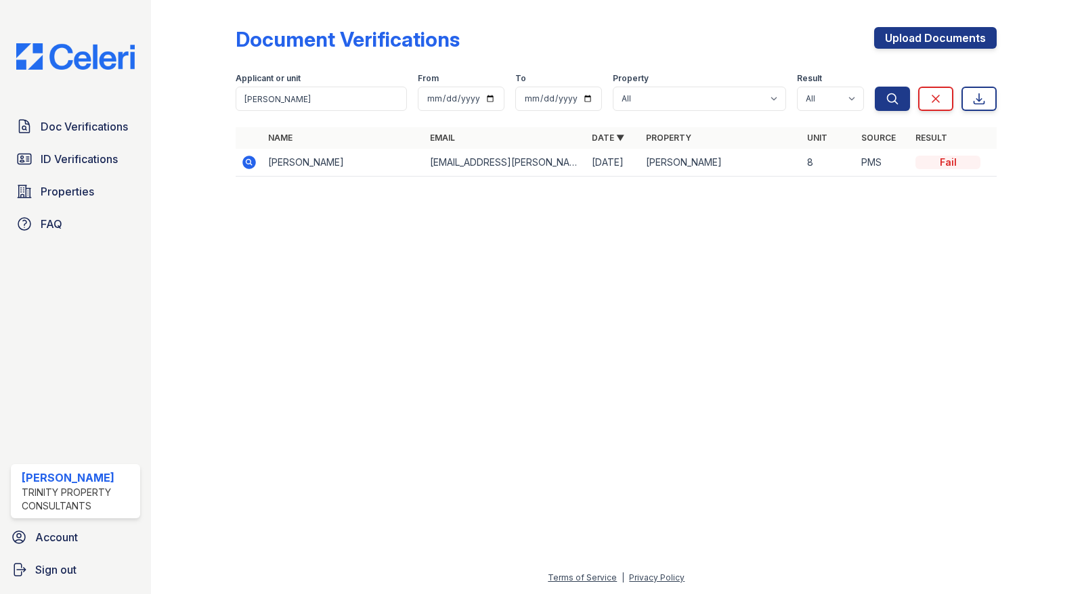
click at [248, 160] on icon at bounding box center [248, 161] width 3 height 3
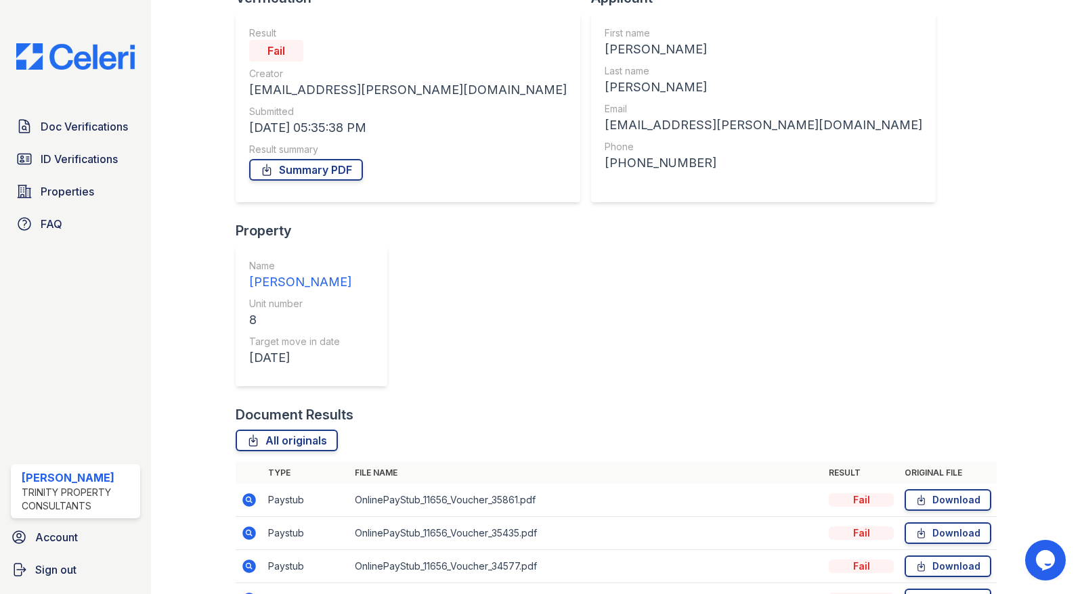
scroll to position [135, 0]
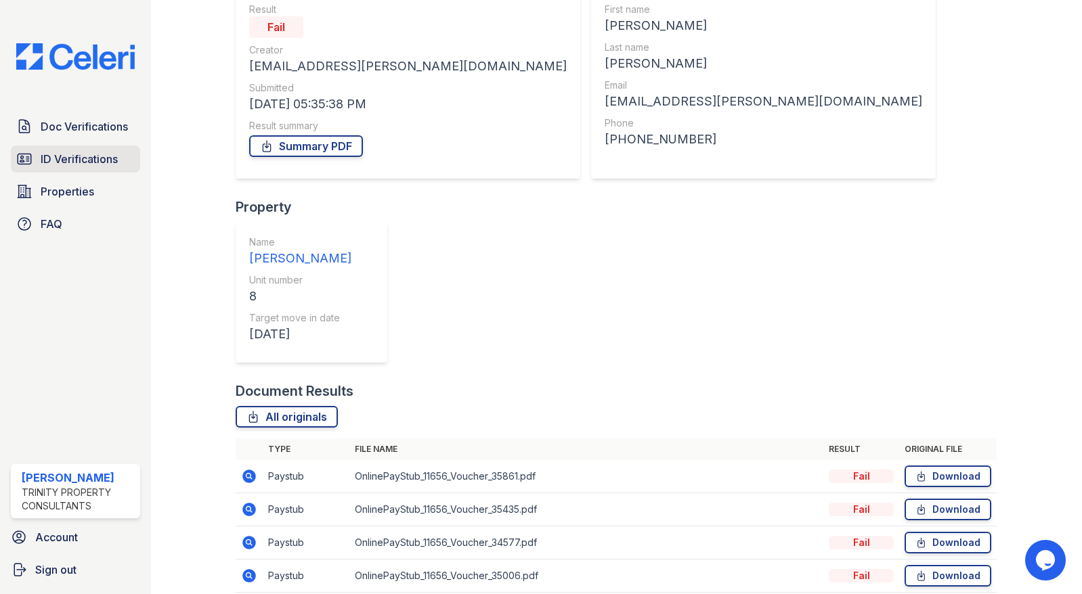
click at [56, 161] on span "ID Verifications" at bounding box center [79, 159] width 77 height 16
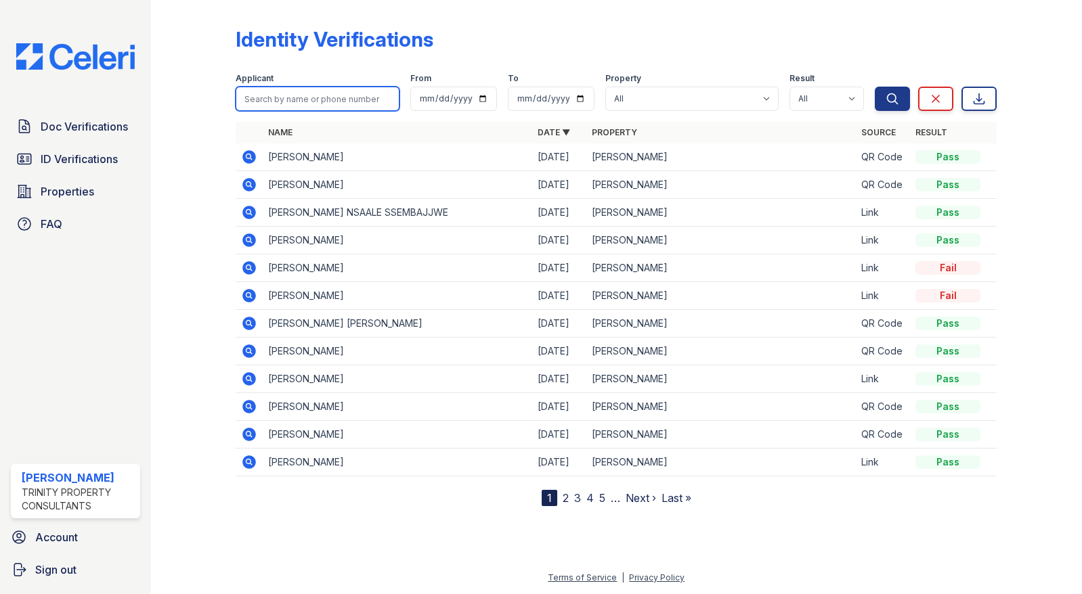
click at [286, 102] on input "search" at bounding box center [318, 99] width 164 height 24
type input "celeste riley"
click at [893, 97] on icon "submit" at bounding box center [892, 99] width 14 height 14
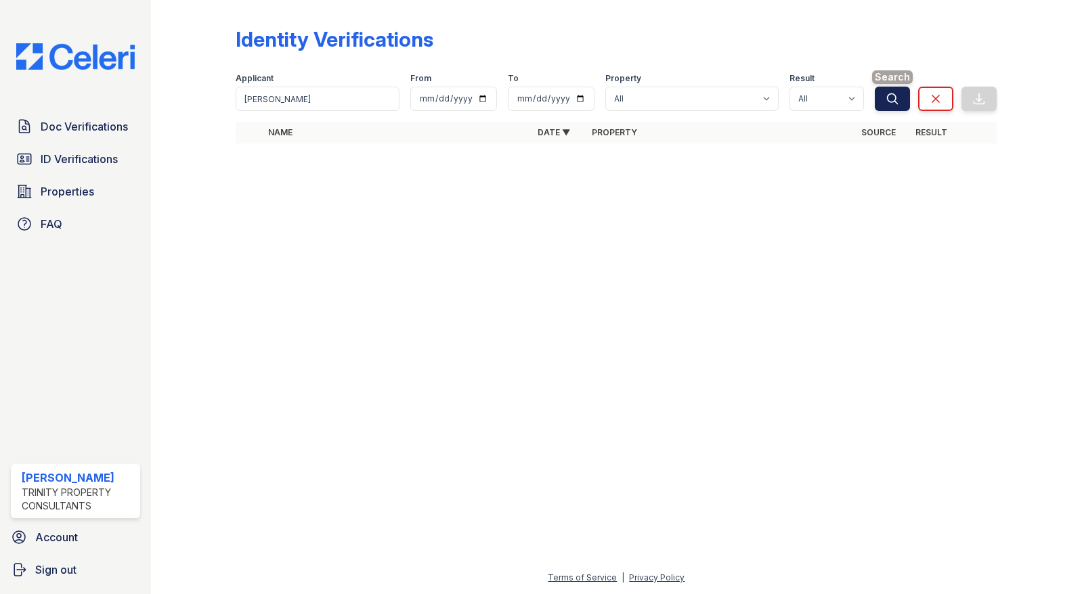
click at [903, 93] on button "Search" at bounding box center [891, 99] width 35 height 24
click at [74, 158] on span "ID Verifications" at bounding box center [79, 159] width 77 height 16
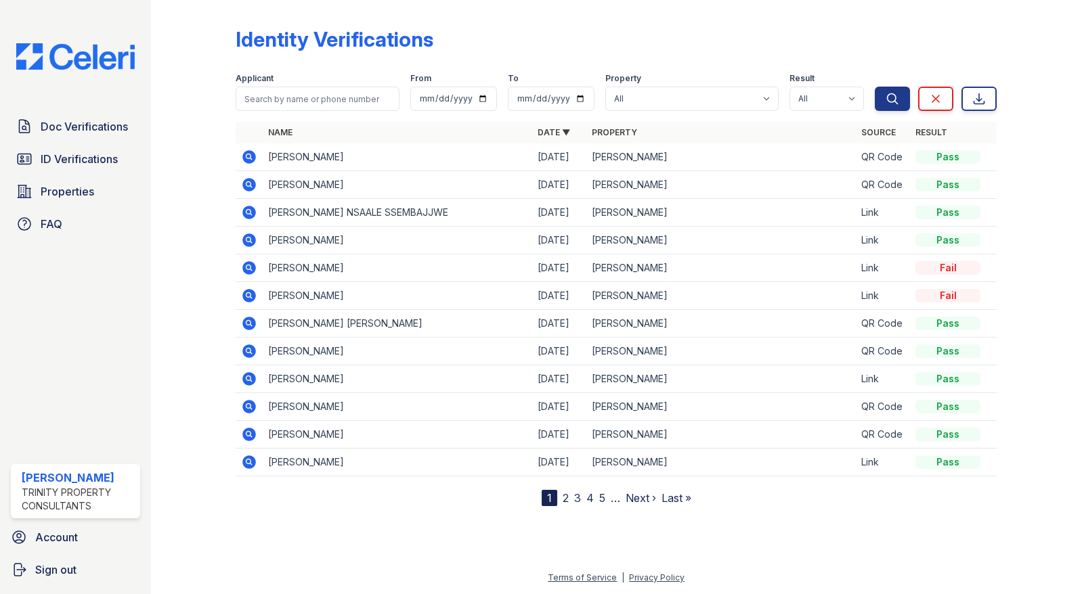
click at [247, 238] on icon at bounding box center [249, 240] width 16 height 16
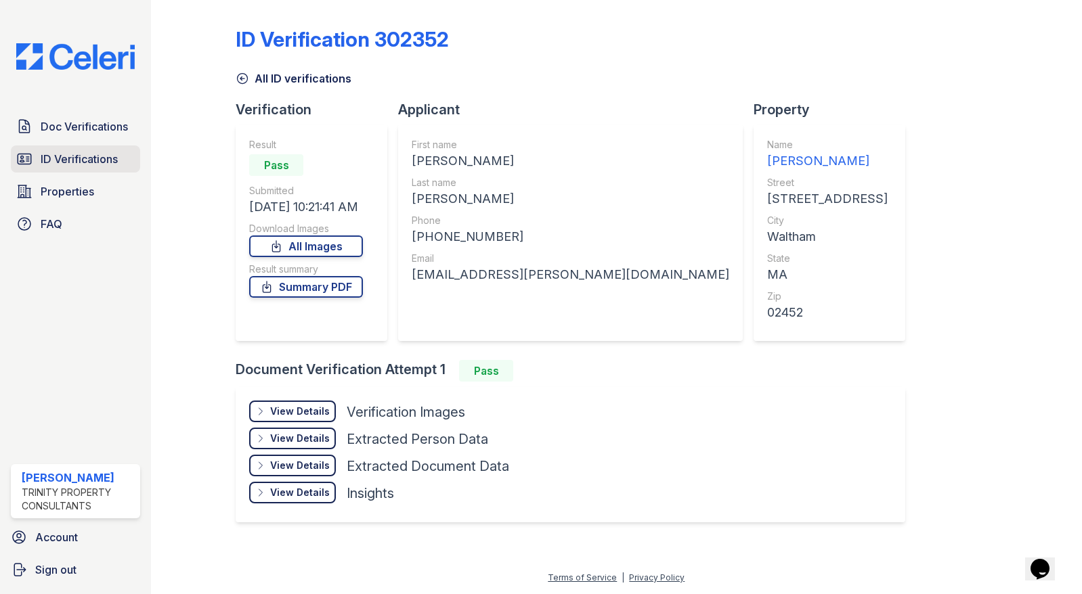
drag, startPoint x: 66, startPoint y: 158, endPoint x: 84, endPoint y: 150, distance: 19.4
click at [66, 158] on span "ID Verifications" at bounding box center [79, 159] width 77 height 16
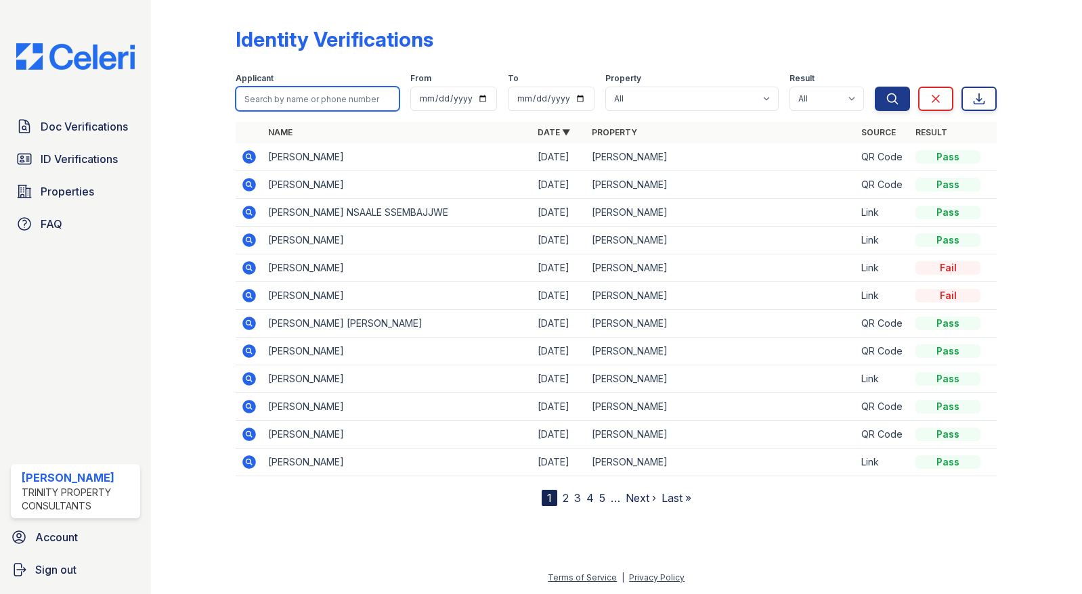
click at [266, 101] on input "search" at bounding box center [318, 99] width 164 height 24
type input "mohamed"
click at [895, 100] on icon "submit" at bounding box center [892, 98] width 10 height 10
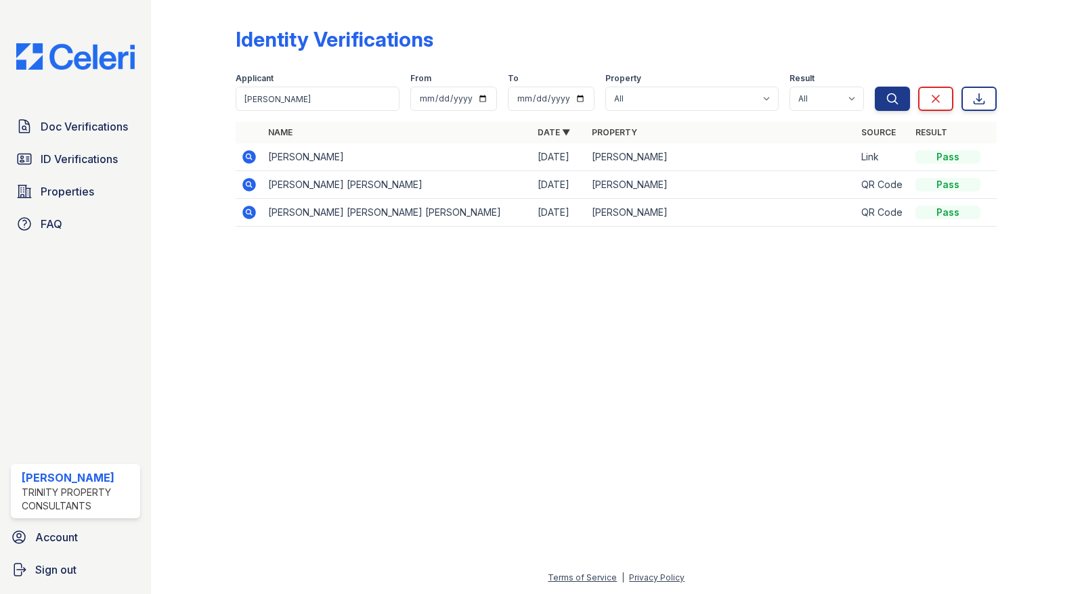
click at [246, 160] on icon at bounding box center [250, 157] width 14 height 14
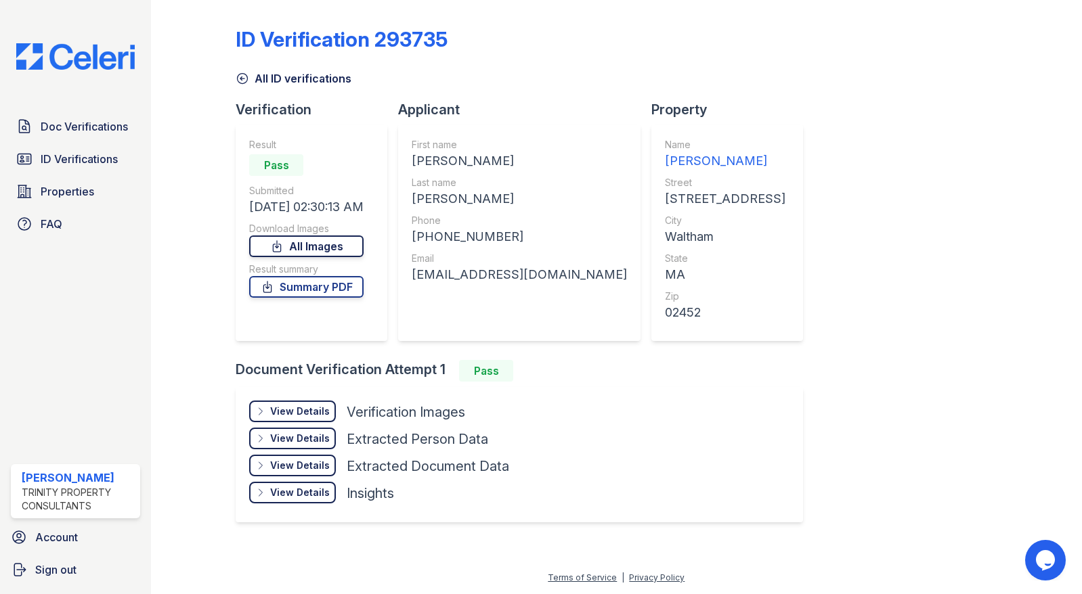
click at [342, 251] on link "All Images" at bounding box center [306, 247] width 114 height 22
